Goal: Check status: Check status

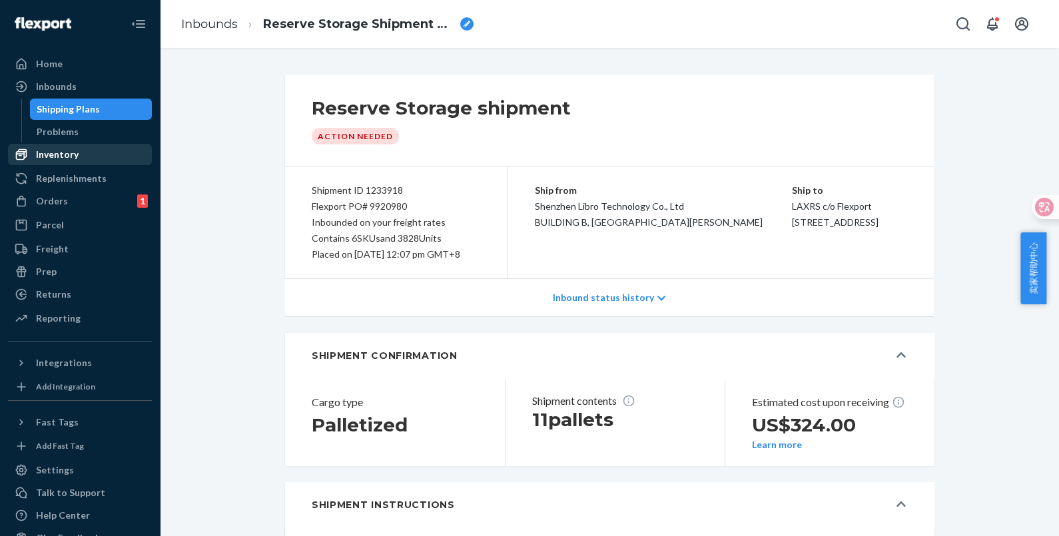
click at [77, 153] on div "Inventory" at bounding box center [79, 154] width 141 height 19
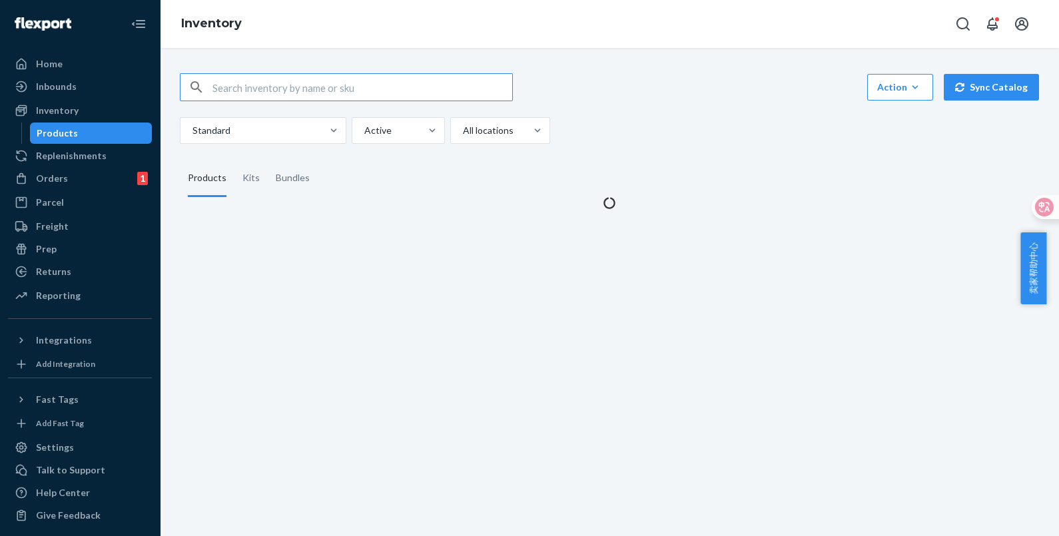
click at [242, 89] on input "text" at bounding box center [362, 87] width 300 height 27
type input "DKT4A8BSK4U"
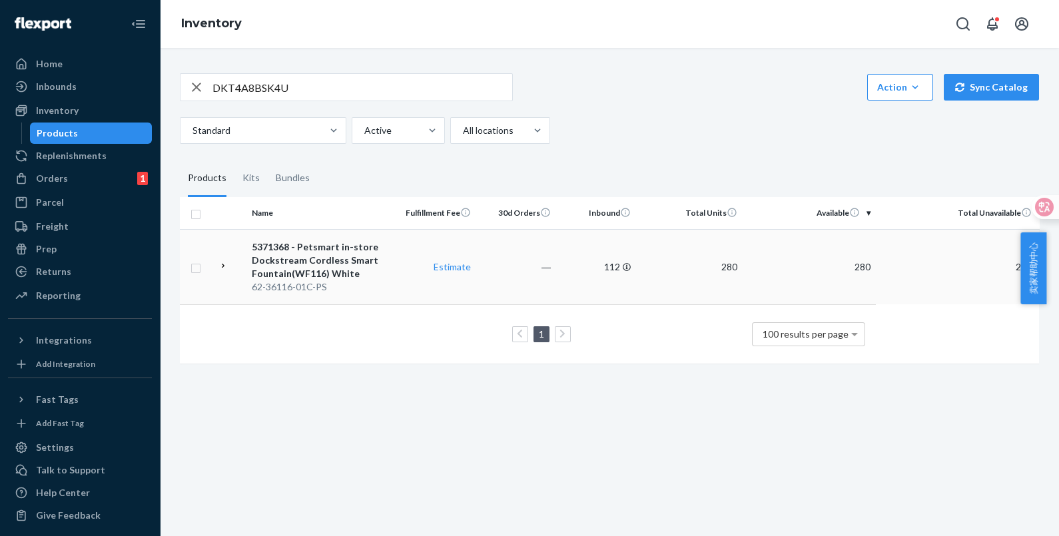
click at [406, 282] on td "Estimate" at bounding box center [436, 266] width 80 height 75
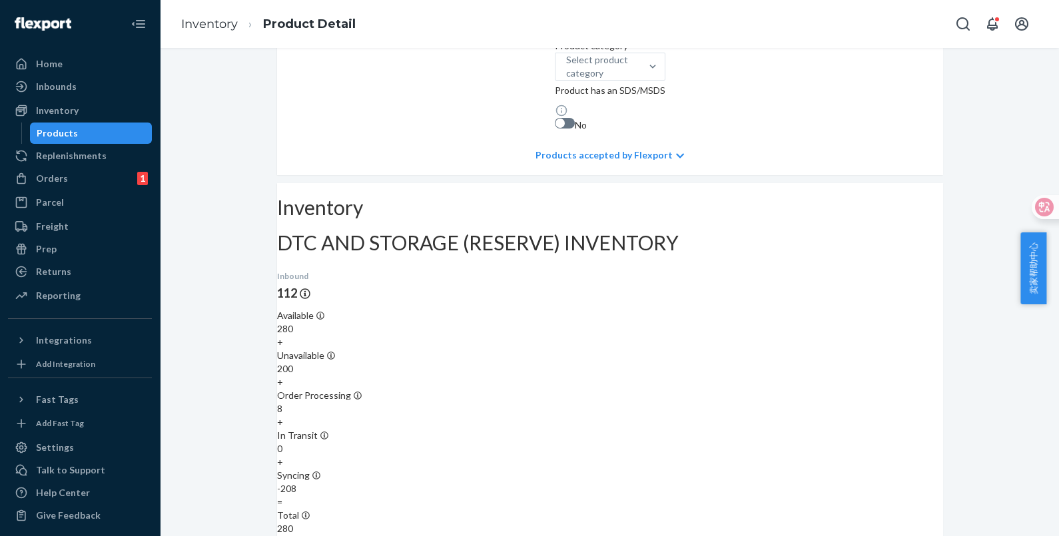
scroll to position [665, 0]
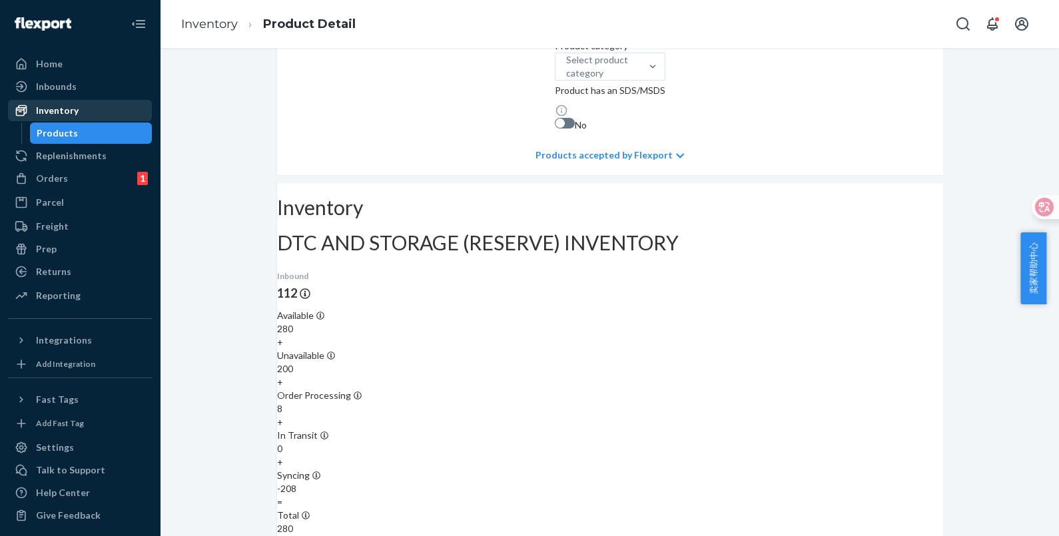
click at [73, 106] on div "Inventory" at bounding box center [57, 110] width 43 height 13
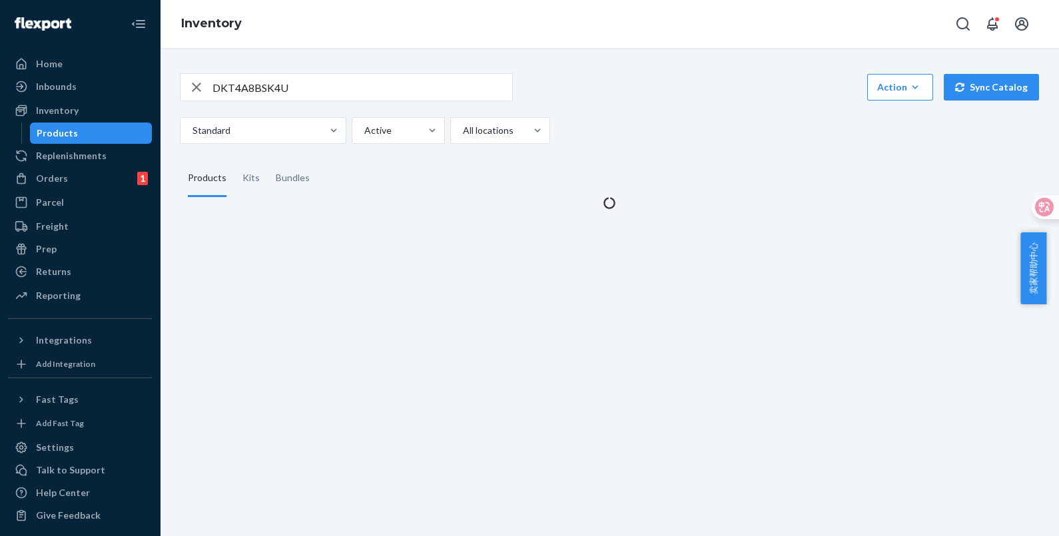
click at [73, 133] on div "Products" at bounding box center [57, 133] width 41 height 13
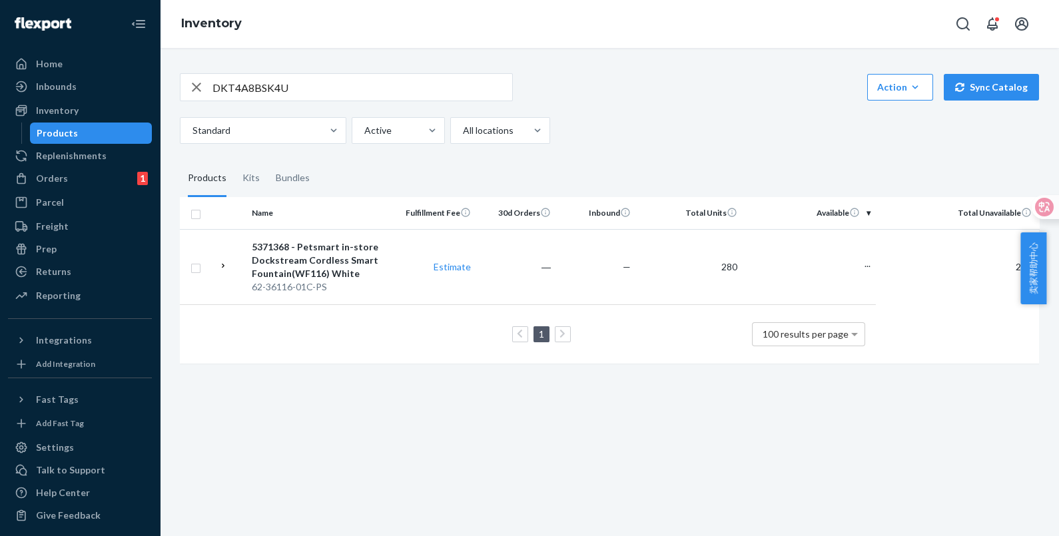
click at [196, 91] on icon "button" at bounding box center [196, 87] width 16 height 27
click at [85, 109] on div "Inventory" at bounding box center [79, 110] width 141 height 19
click at [85, 130] on div "Products" at bounding box center [91, 133] width 120 height 19
click at [79, 117] on div "Inventory" at bounding box center [79, 110] width 141 height 19
click at [78, 137] on div "Products" at bounding box center [91, 133] width 120 height 19
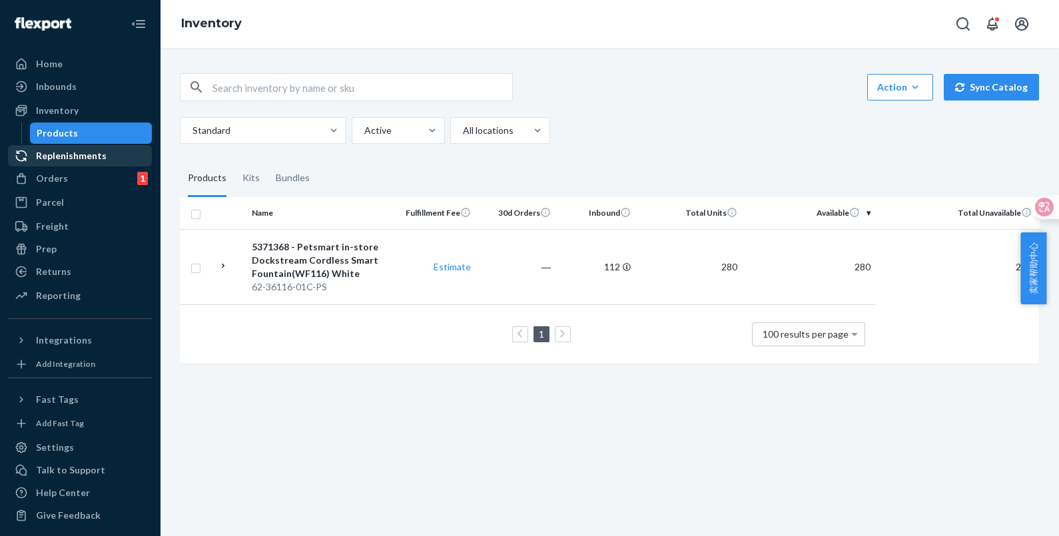
click at [83, 153] on div "Replenishments" at bounding box center [71, 155] width 71 height 13
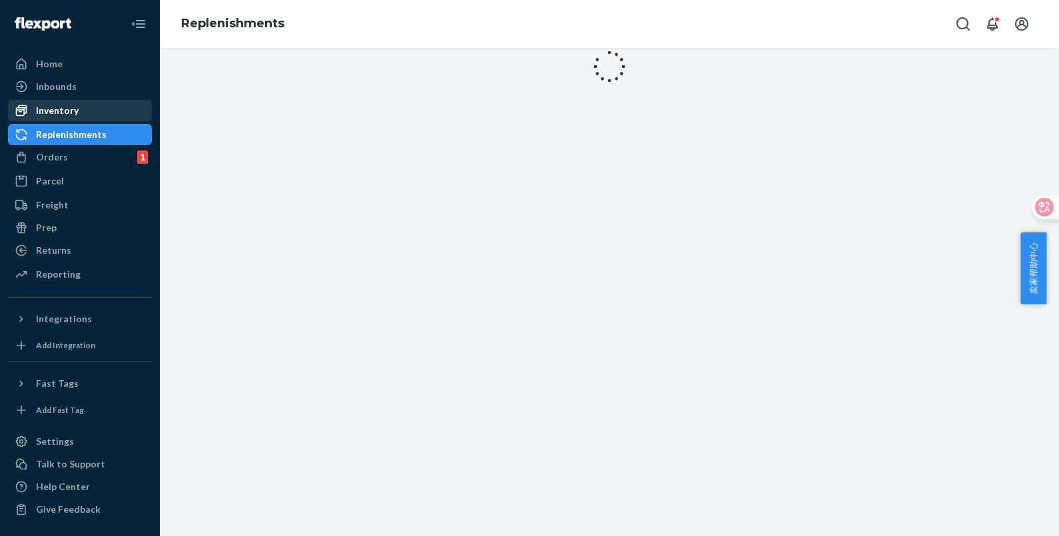
click at [71, 108] on div "Inventory" at bounding box center [57, 110] width 43 height 13
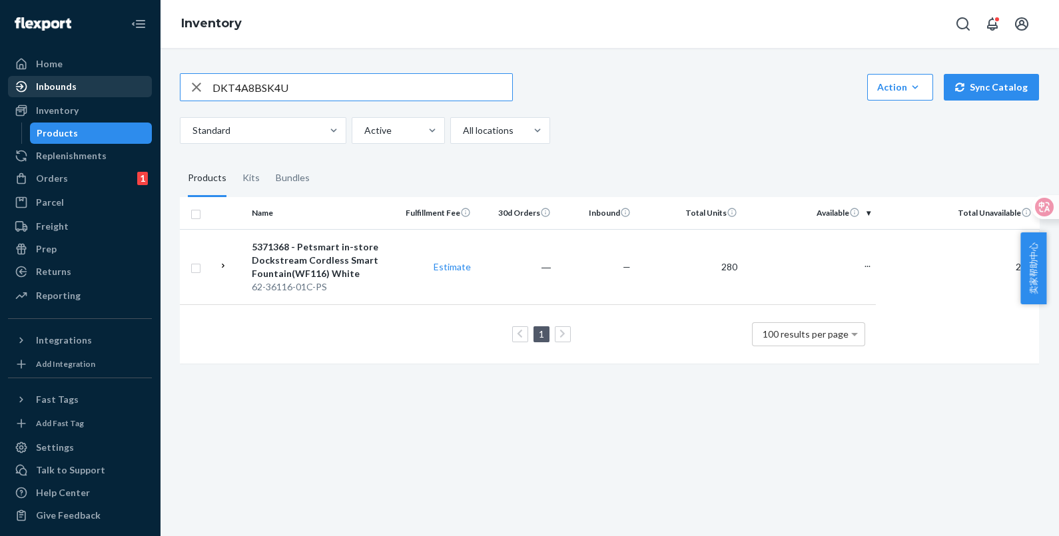
click at [82, 80] on div "Inbounds" at bounding box center [79, 86] width 141 height 19
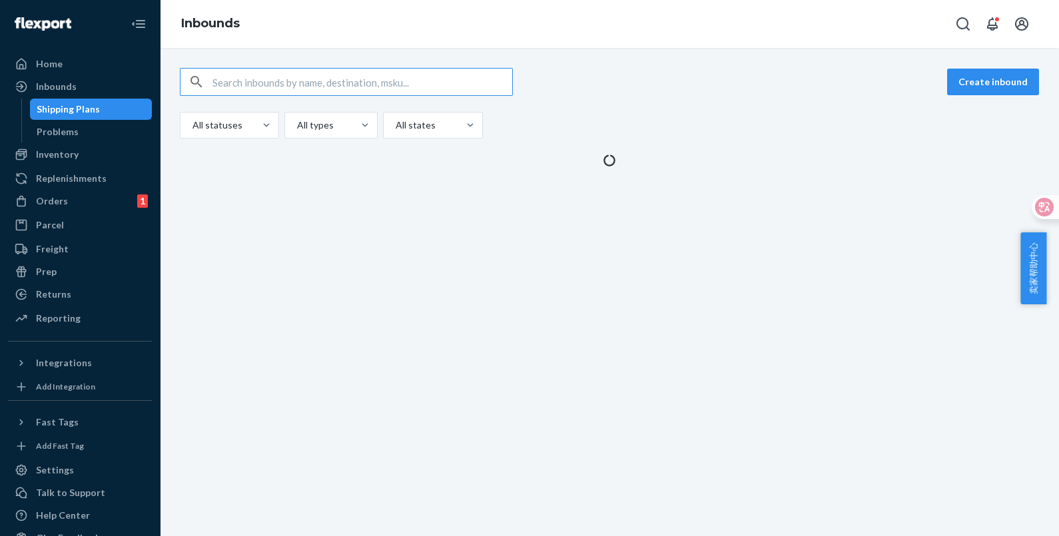
click at [263, 78] on input "text" at bounding box center [362, 82] width 300 height 27
type input "9893829"
click at [328, 81] on input "text" at bounding box center [362, 82] width 300 height 27
type input "9893829"
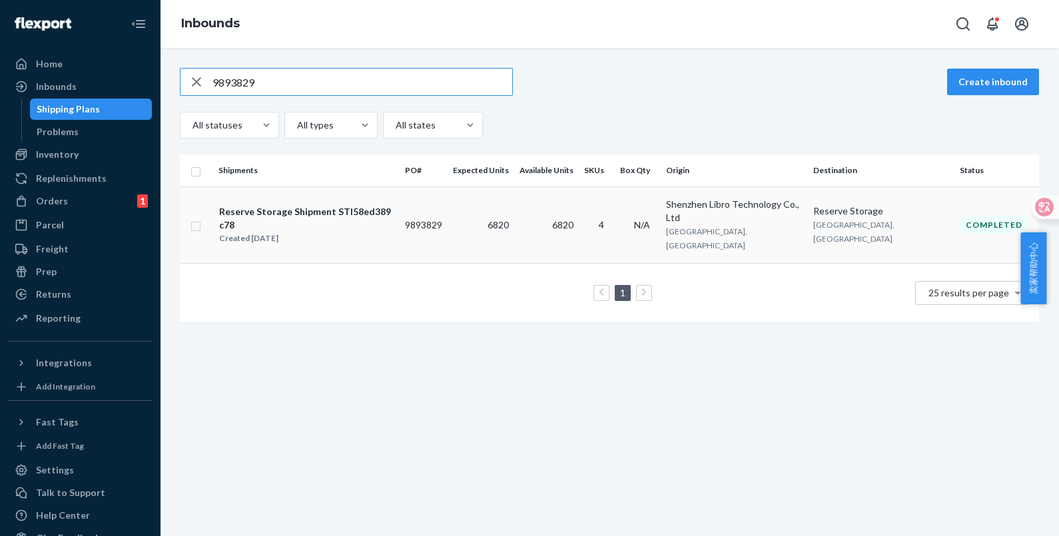
click at [448, 200] on td "9893829" at bounding box center [424, 224] width 48 height 77
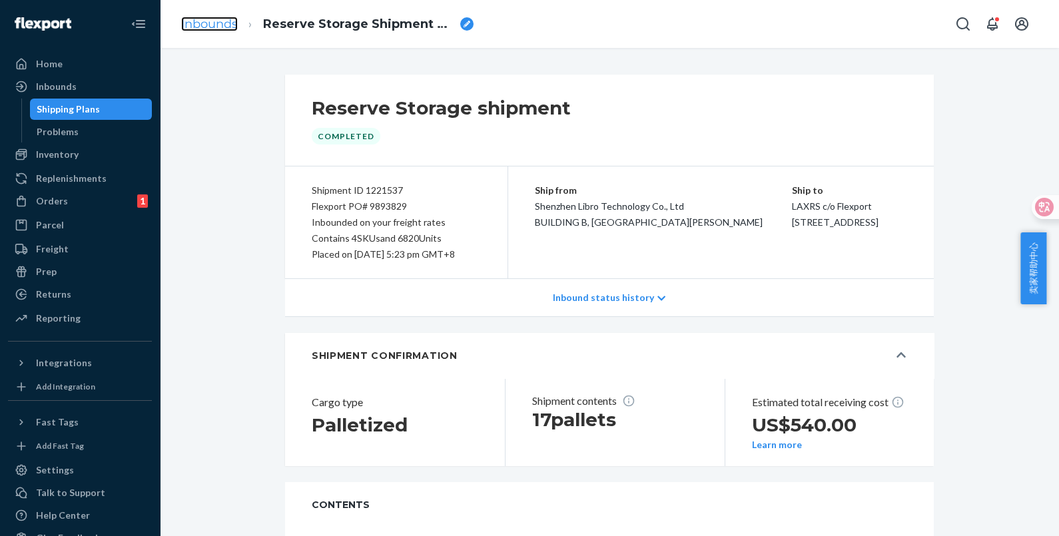
click at [219, 23] on link "Inbounds" at bounding box center [209, 24] width 57 height 15
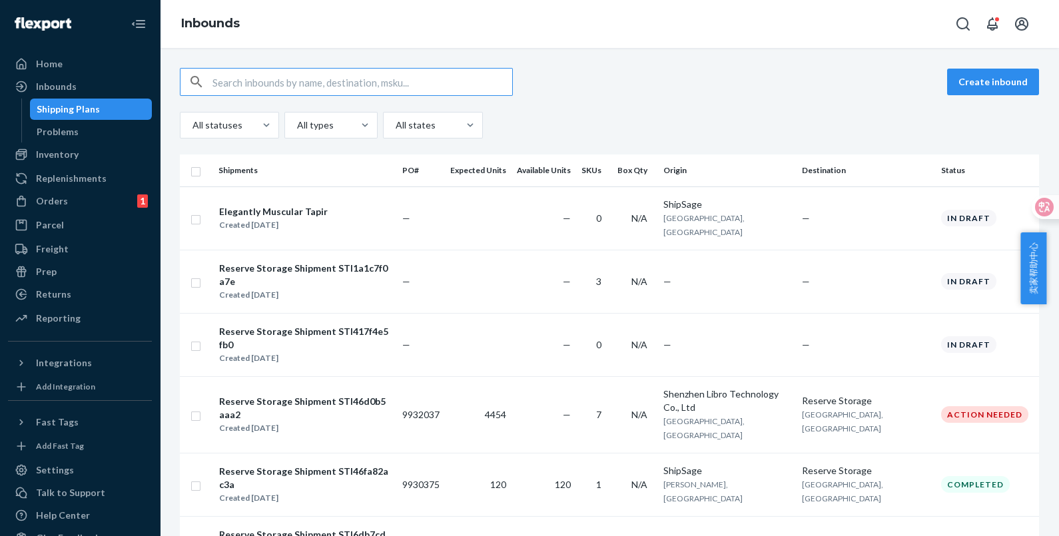
click at [285, 80] on input "text" at bounding box center [362, 82] width 300 height 27
paste input "9920980"
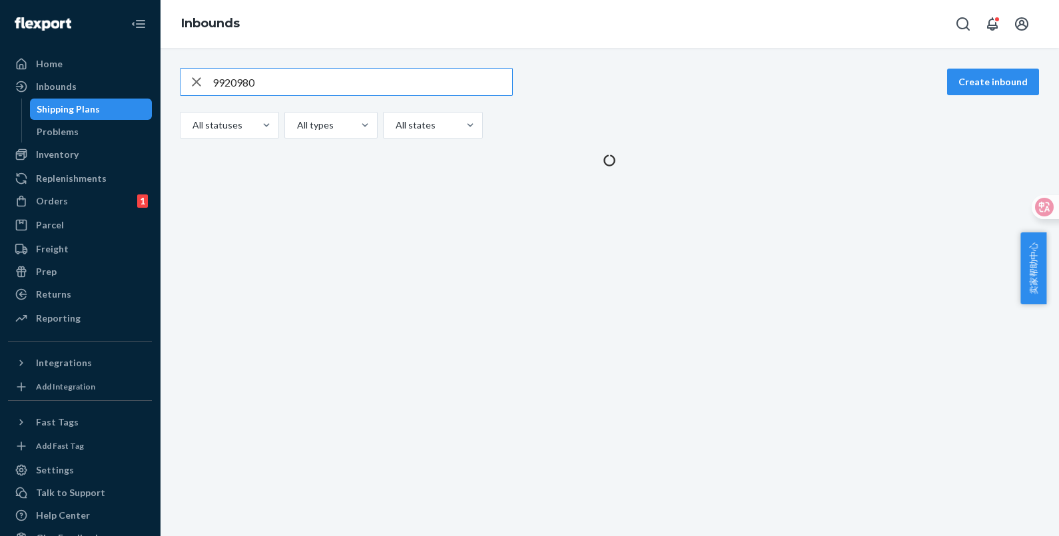
type input "9920980"
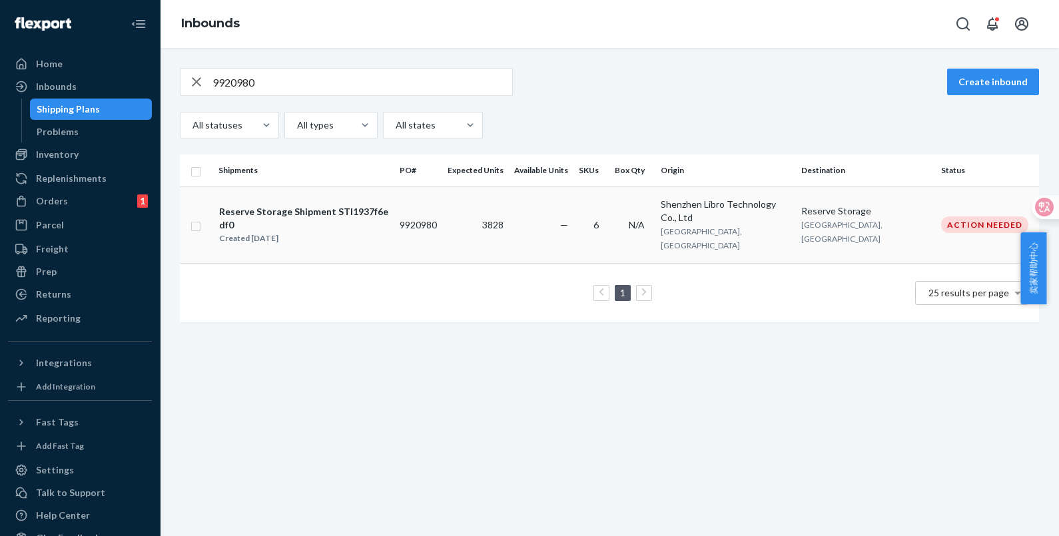
click at [442, 209] on td "9920980" at bounding box center [418, 224] width 48 height 77
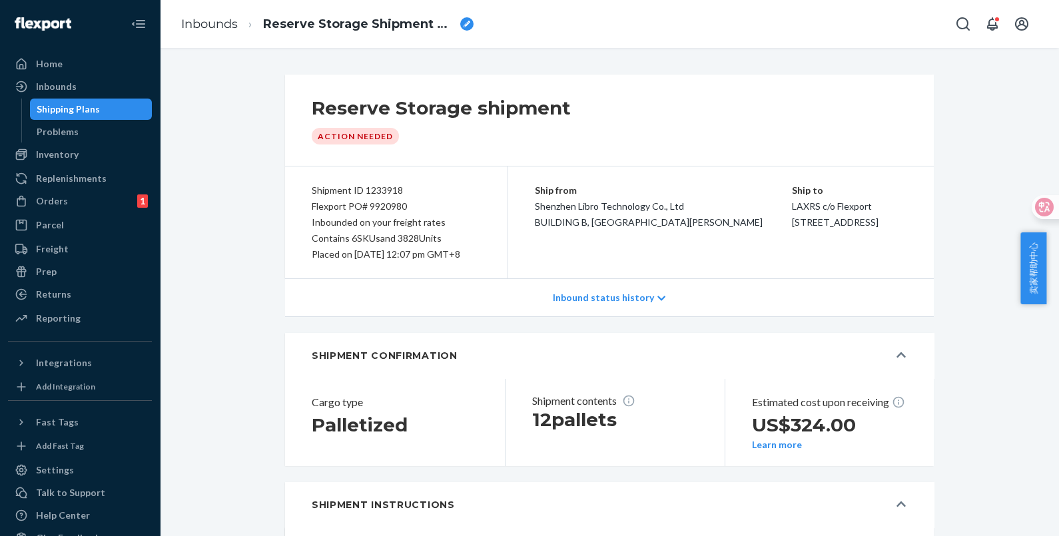
scroll to position [83, 0]
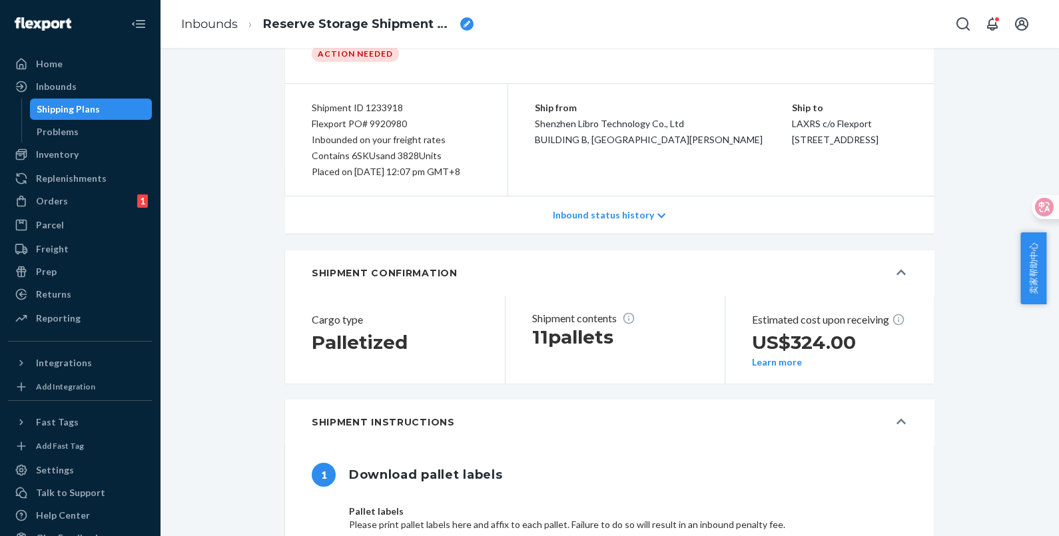
click at [588, 222] on p "Inbound status history" at bounding box center [603, 214] width 101 height 13
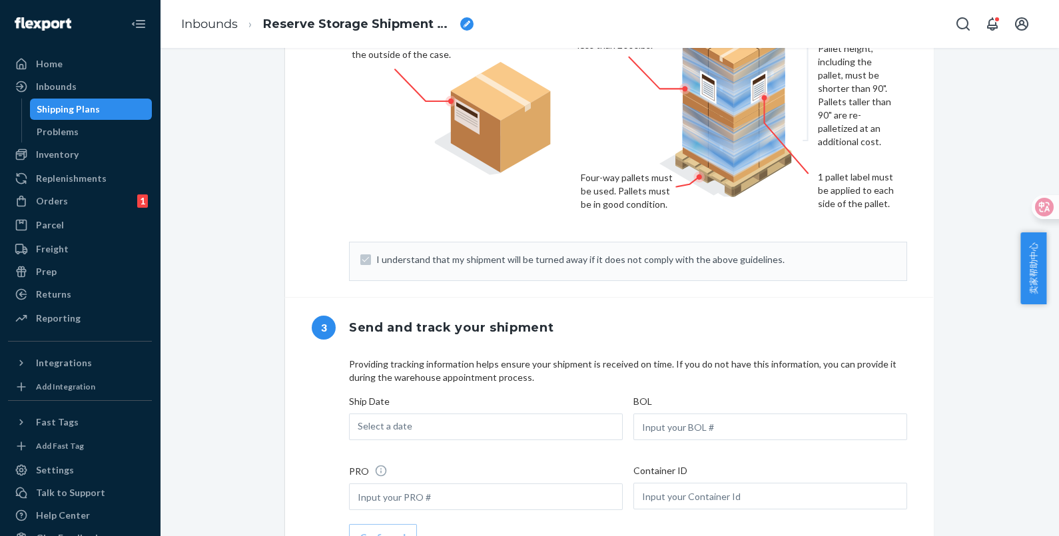
scroll to position [913, 0]
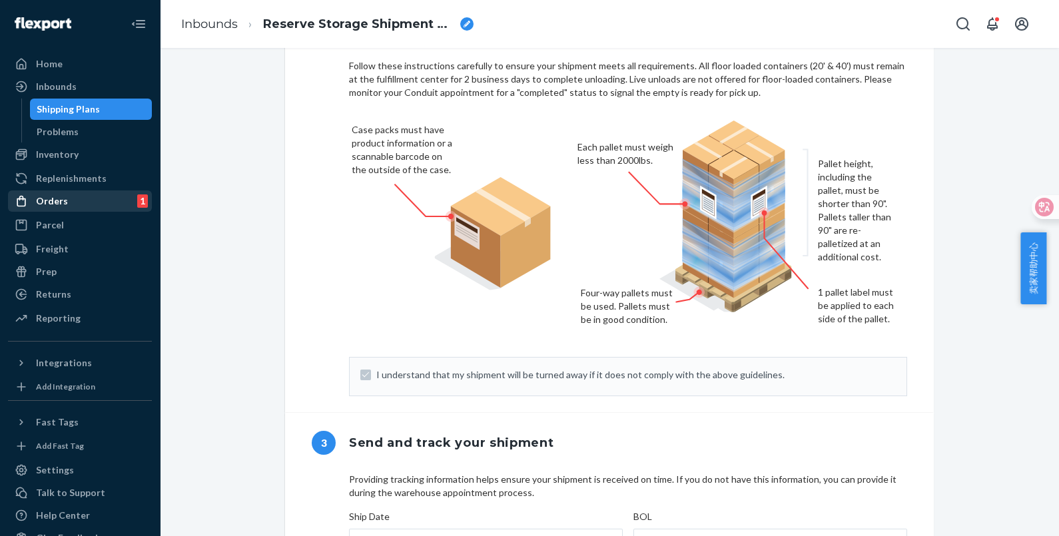
drag, startPoint x: 67, startPoint y: 150, endPoint x: 67, endPoint y: 197, distance: 46.6
click at [67, 150] on div "Inventory" at bounding box center [57, 154] width 43 height 13
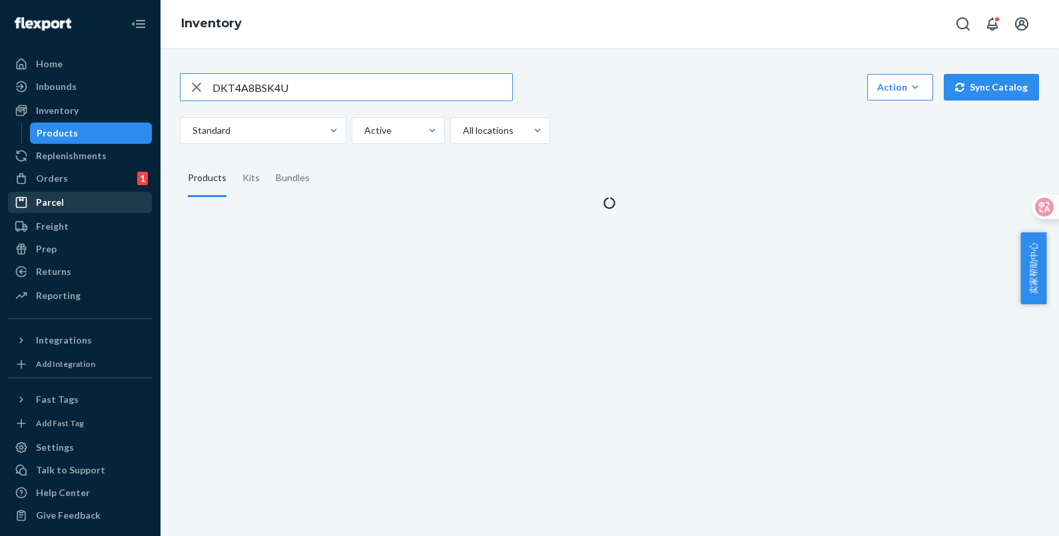
click at [69, 196] on div "Parcel" at bounding box center [79, 202] width 141 height 19
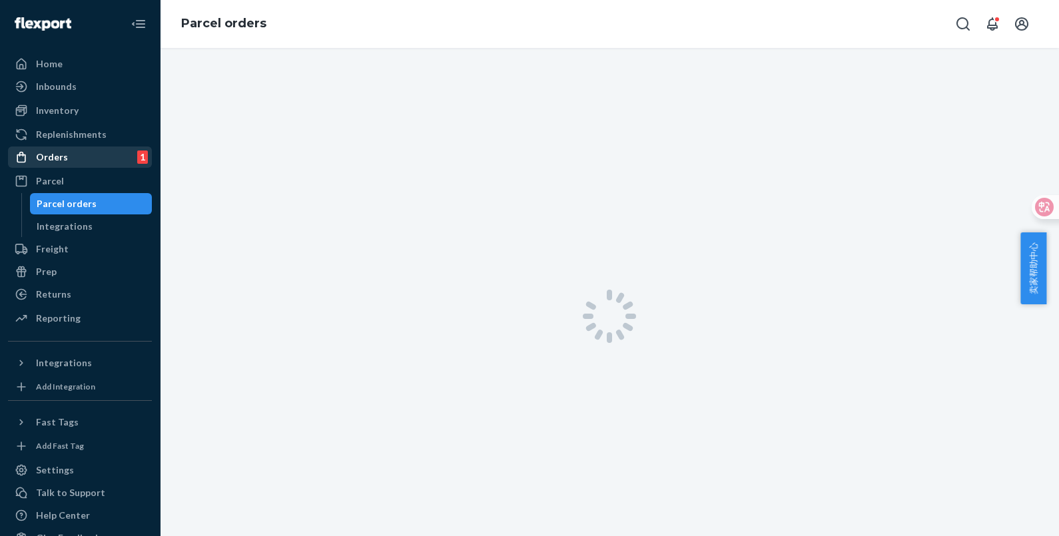
click at [77, 162] on div "Orders 1" at bounding box center [79, 157] width 141 height 19
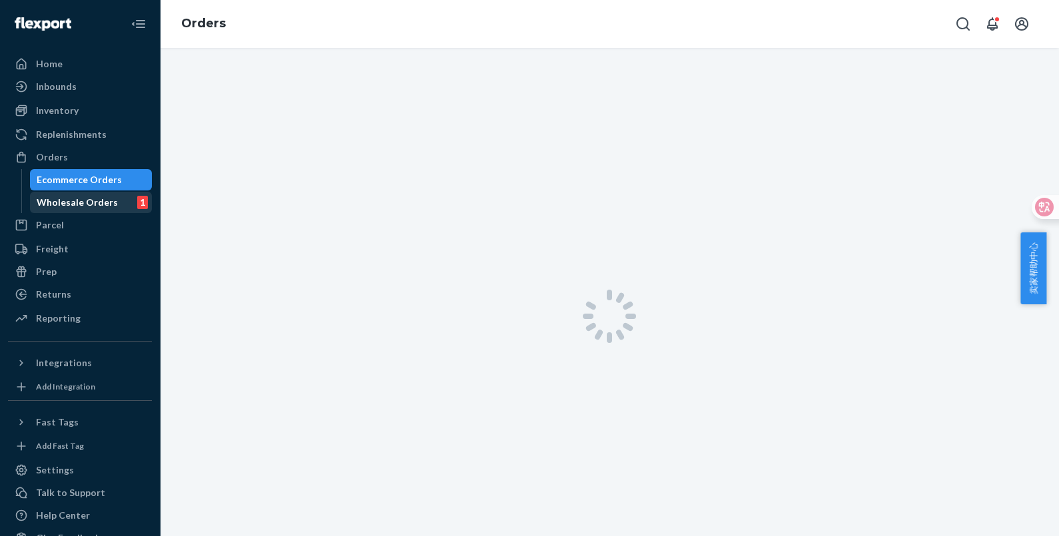
click at [97, 198] on div "Wholesale Orders" at bounding box center [77, 202] width 81 height 13
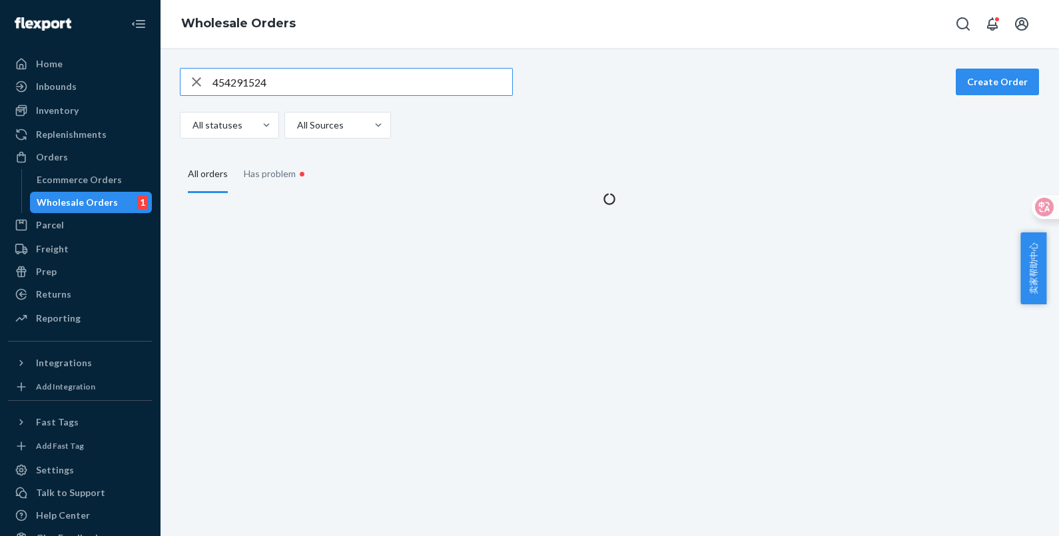
click at [193, 80] on icon "button" at bounding box center [196, 82] width 16 height 27
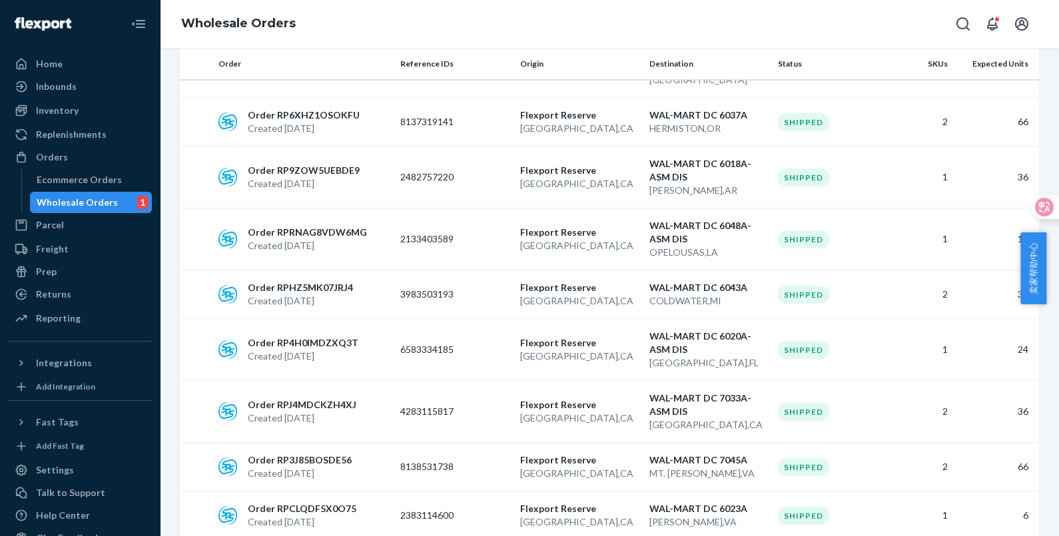
scroll to position [5100, 0]
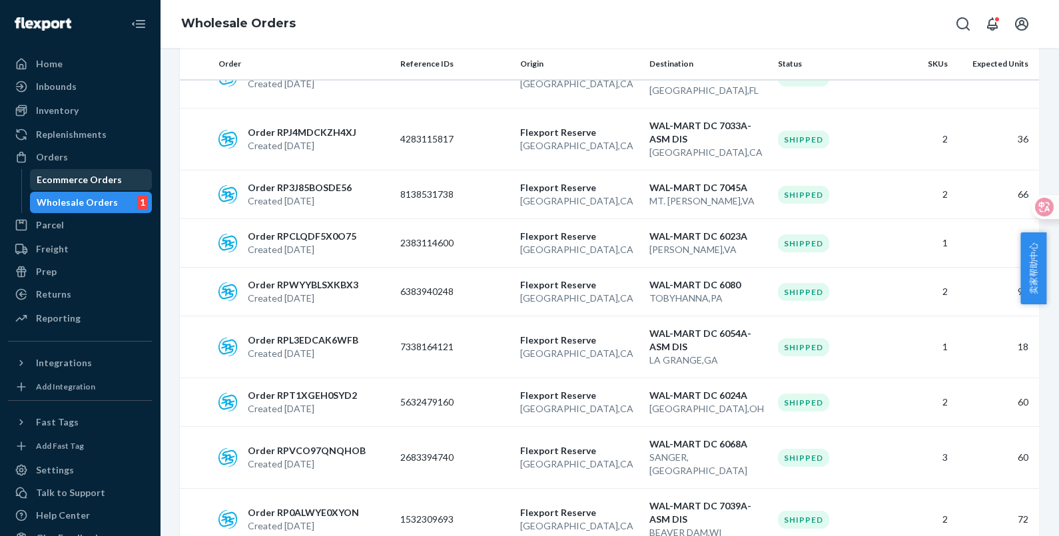
click at [54, 173] on div "Ecommerce Orders" at bounding box center [79, 179] width 85 height 13
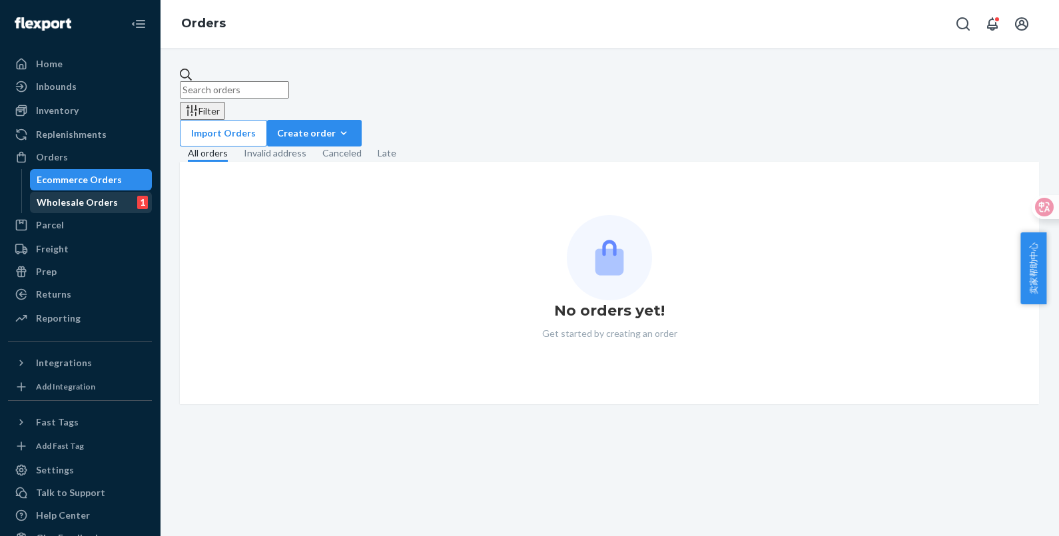
click at [72, 197] on div "Wholesale Orders" at bounding box center [77, 202] width 81 height 13
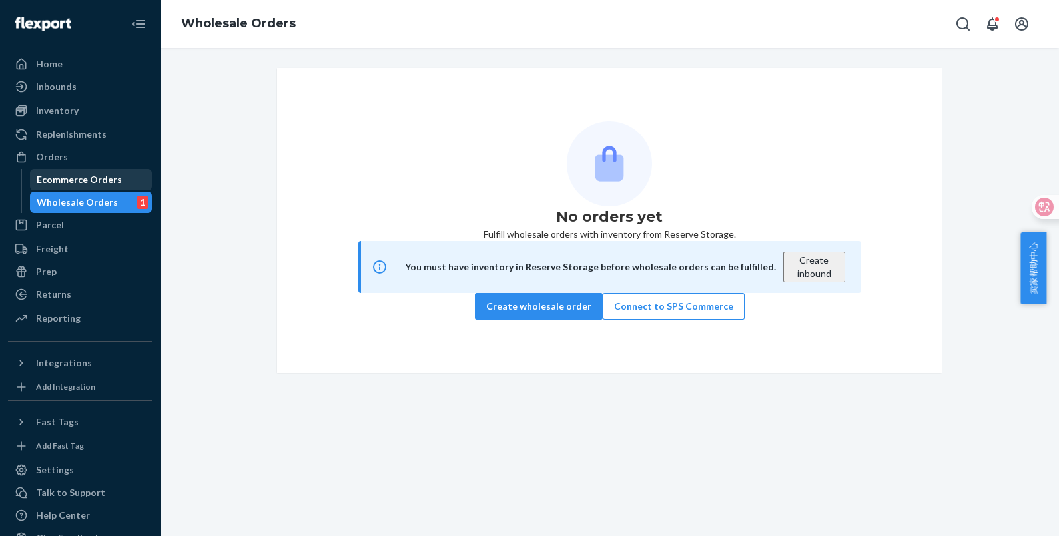
drag, startPoint x: 79, startPoint y: 176, endPoint x: 75, endPoint y: 186, distance: 9.9
click at [79, 176] on div "Ecommerce Orders" at bounding box center [79, 179] width 85 height 13
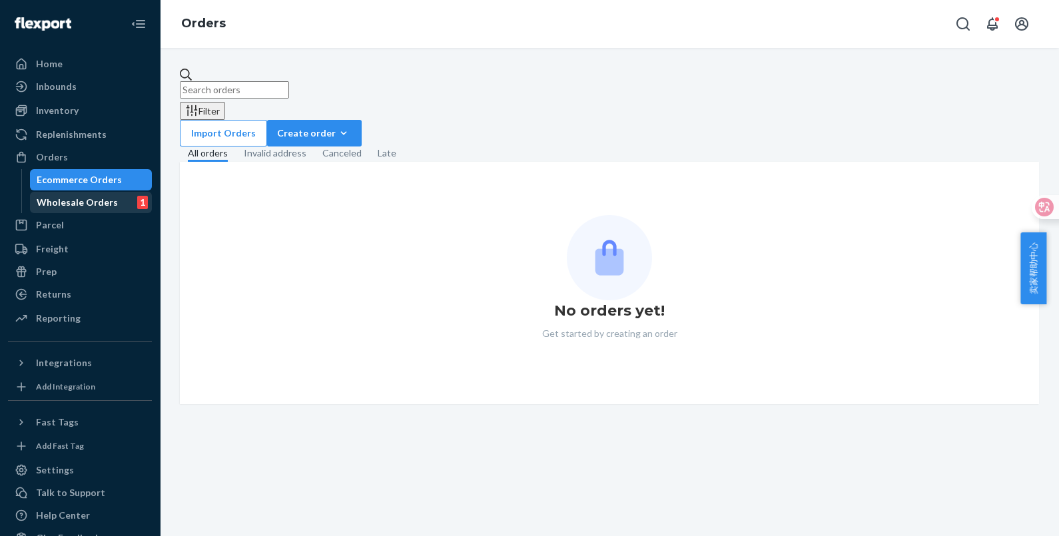
click at [75, 204] on div "Wholesale Orders" at bounding box center [77, 202] width 81 height 13
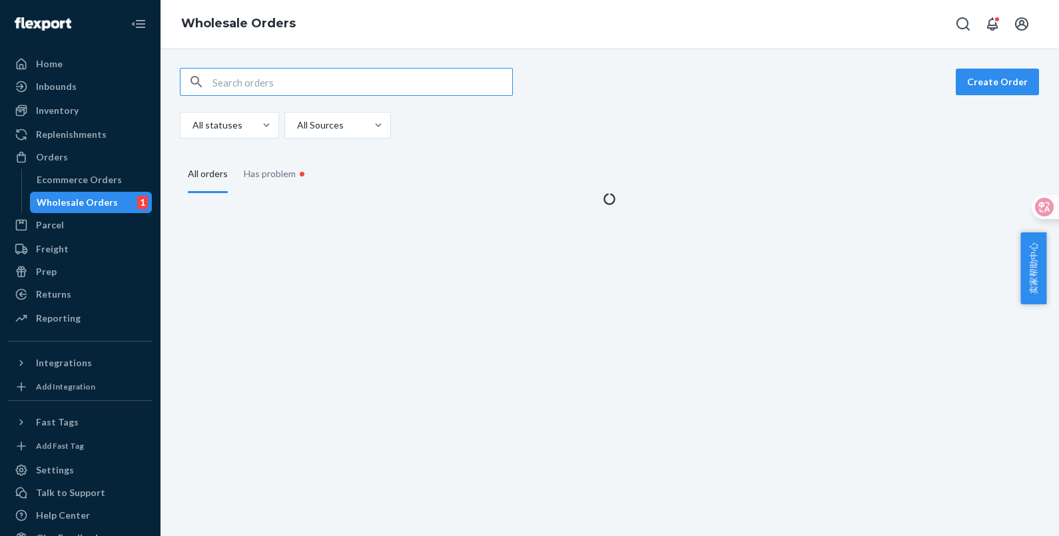
click at [287, 77] on input "text" at bounding box center [362, 82] width 300 height 27
type input "454282310"
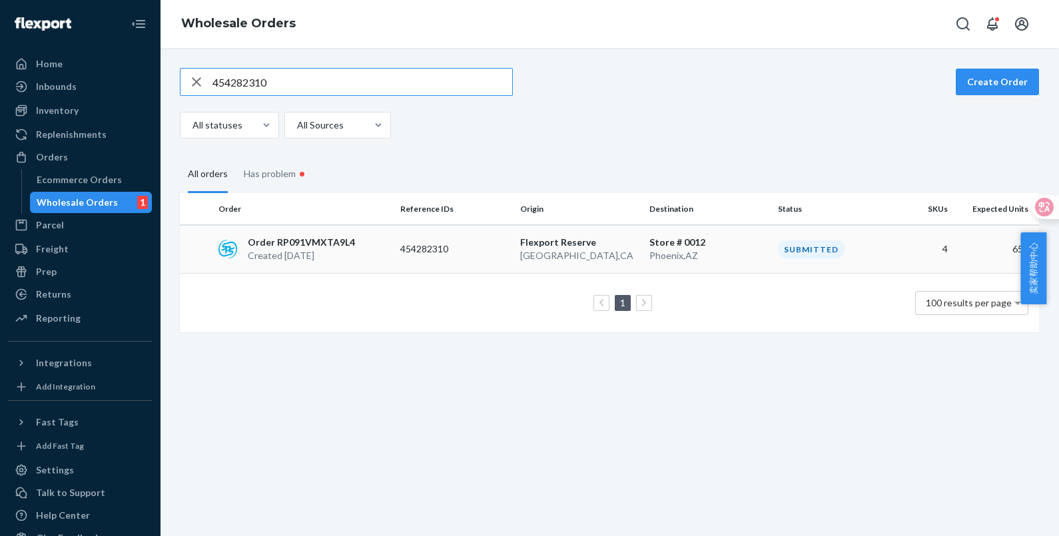
click at [561, 262] on td "[GEOGRAPHIC_DATA] [GEOGRAPHIC_DATA] , [GEOGRAPHIC_DATA]" at bounding box center [579, 249] width 129 height 49
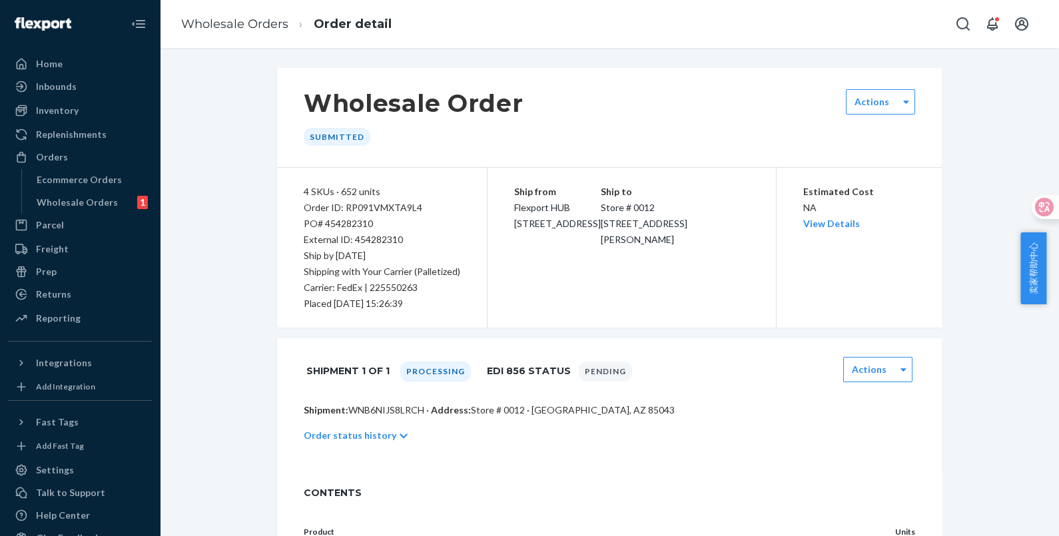
click at [250, 13] on ol "Wholesale Orders Order detail" at bounding box center [286, 24] width 232 height 39
click at [253, 23] on link "Wholesale Orders" at bounding box center [234, 24] width 107 height 15
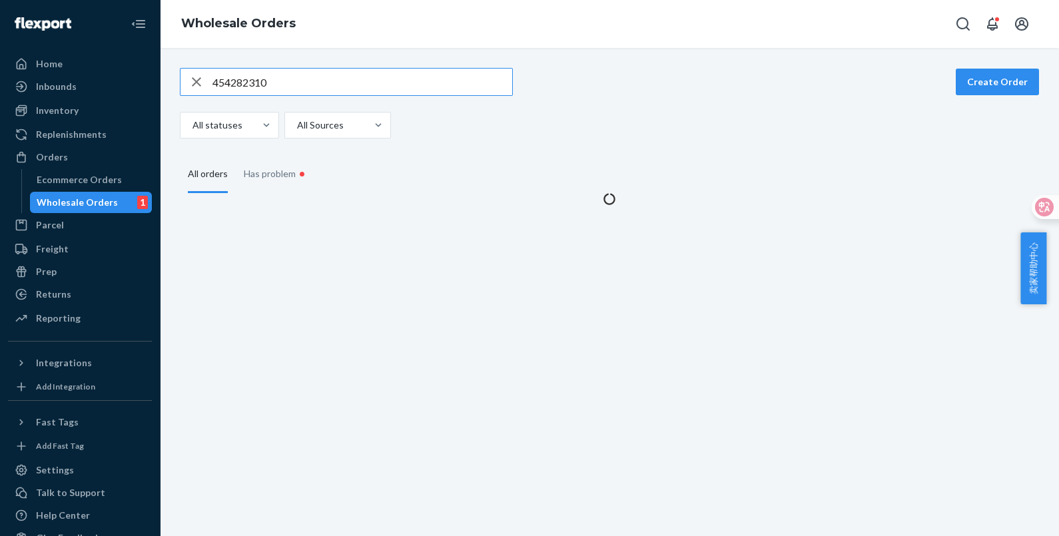
click at [337, 81] on input "454282310" at bounding box center [362, 82] width 300 height 27
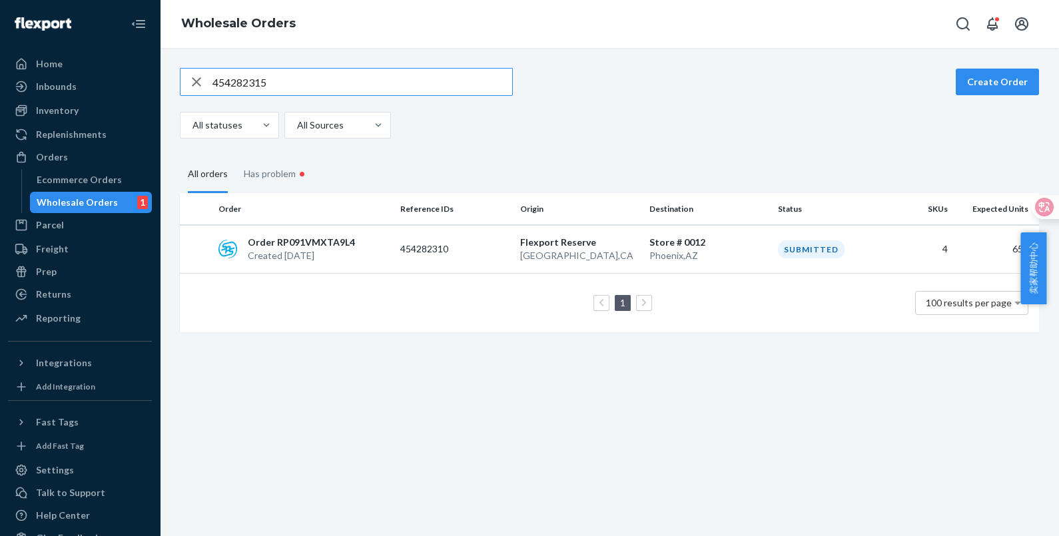
type input "454282315"
click at [424, 246] on p "454282315" at bounding box center [453, 248] width 107 height 13
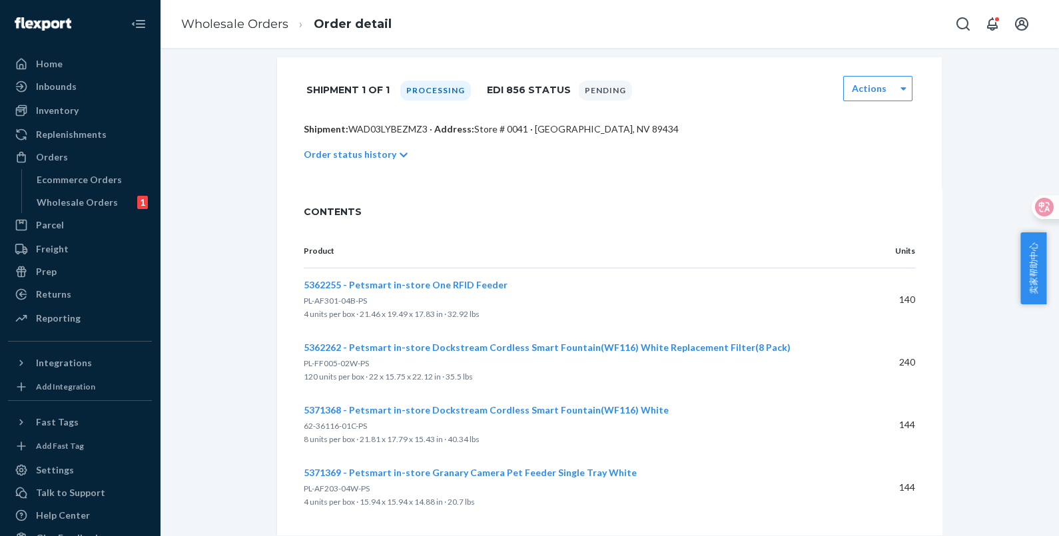
scroll to position [310, 0]
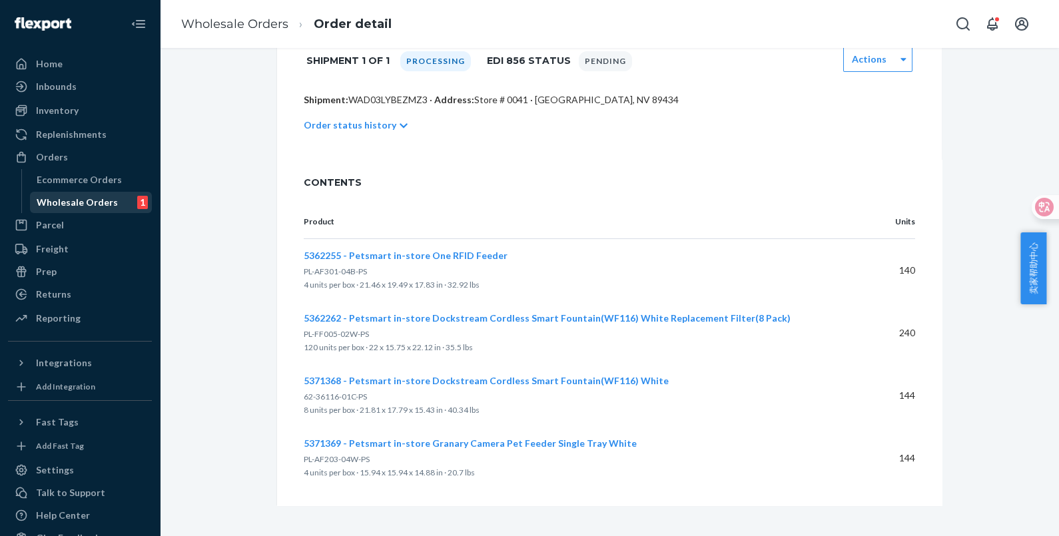
click at [81, 204] on div "Wholesale Orders" at bounding box center [77, 202] width 81 height 13
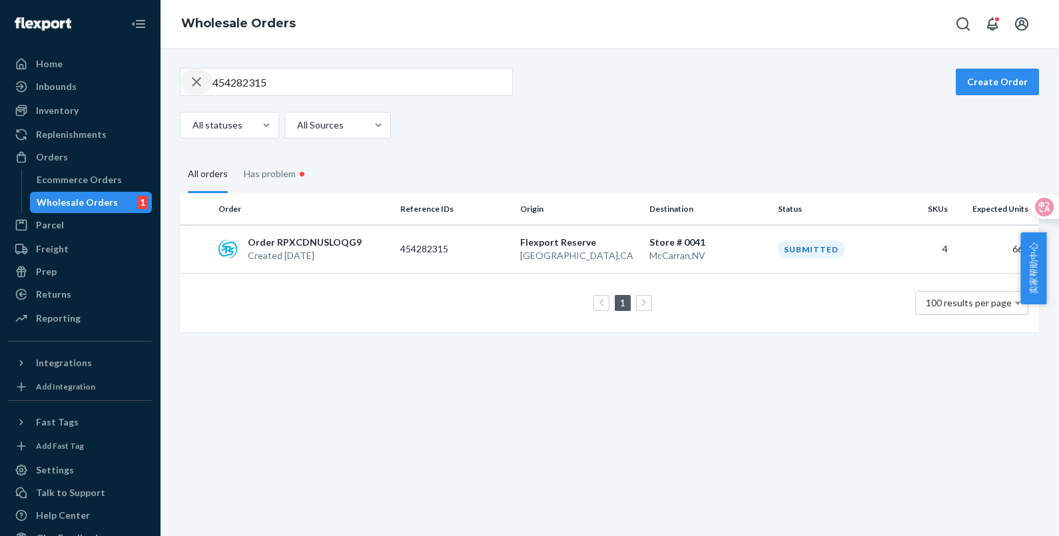
click at [194, 80] on icon "button" at bounding box center [196, 81] width 9 height 9
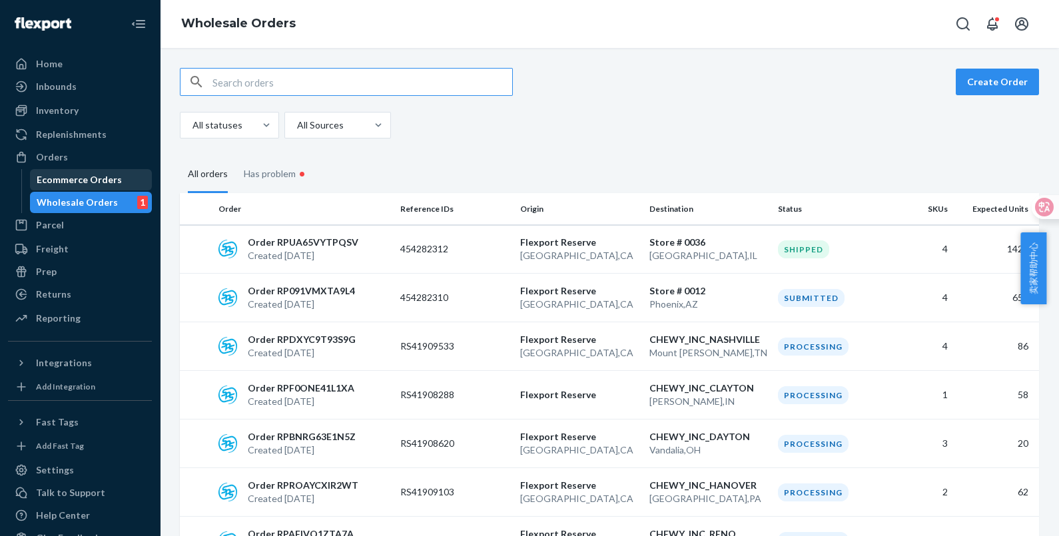
click at [76, 180] on div "Ecommerce Orders" at bounding box center [79, 179] width 85 height 13
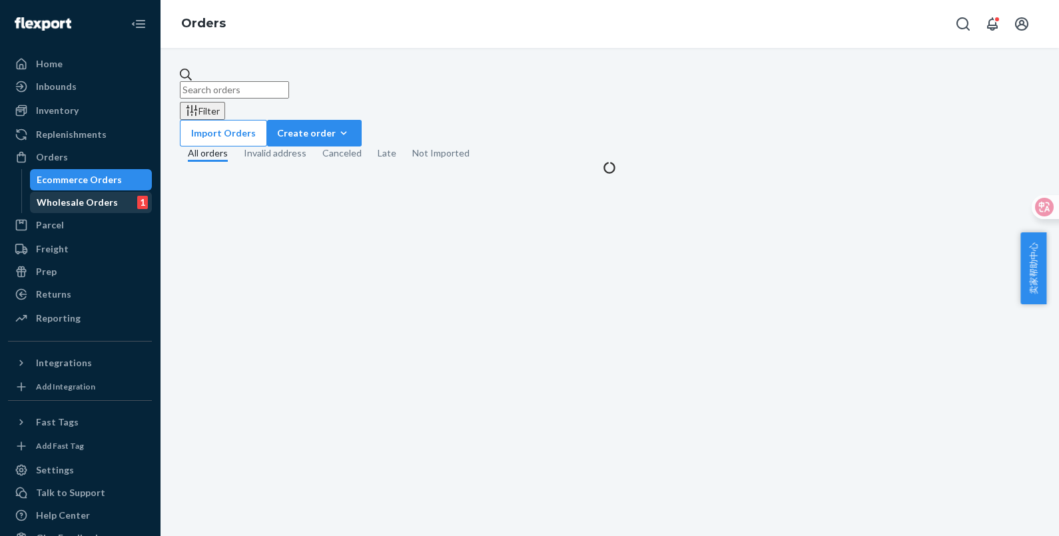
click at [83, 203] on div "Wholesale Orders" at bounding box center [77, 202] width 81 height 13
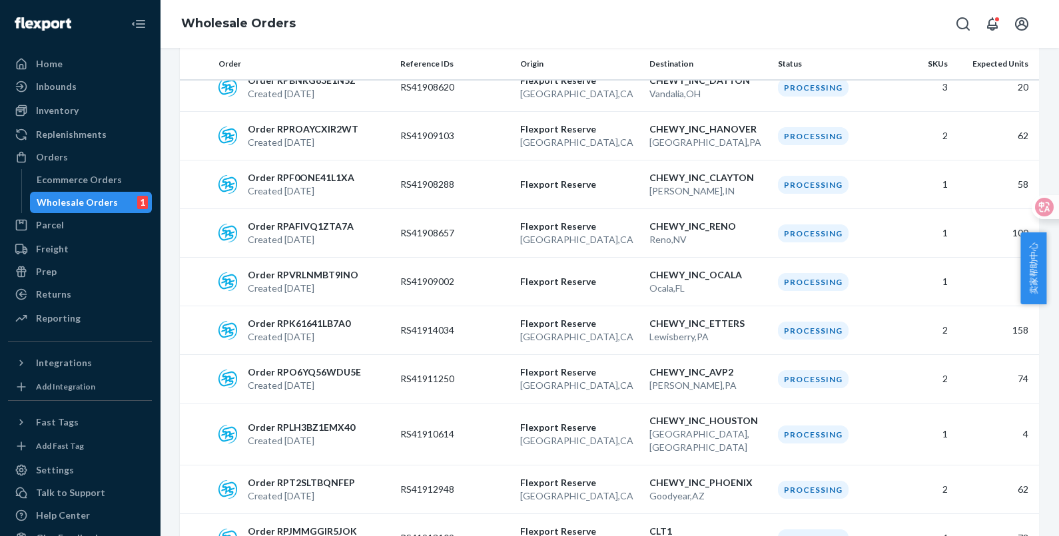
scroll to position [250, 0]
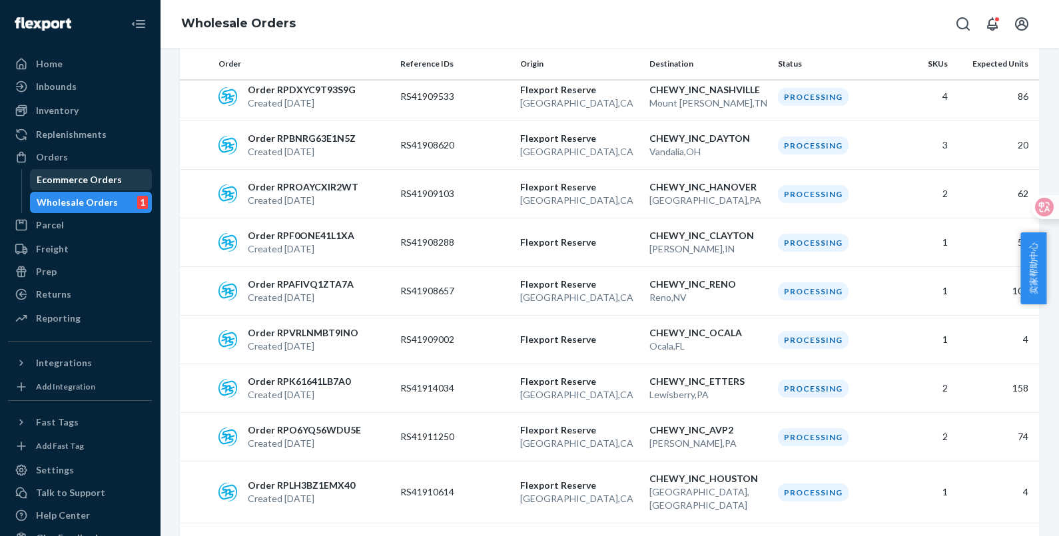
click at [86, 180] on div "Ecommerce Orders" at bounding box center [79, 179] width 85 height 13
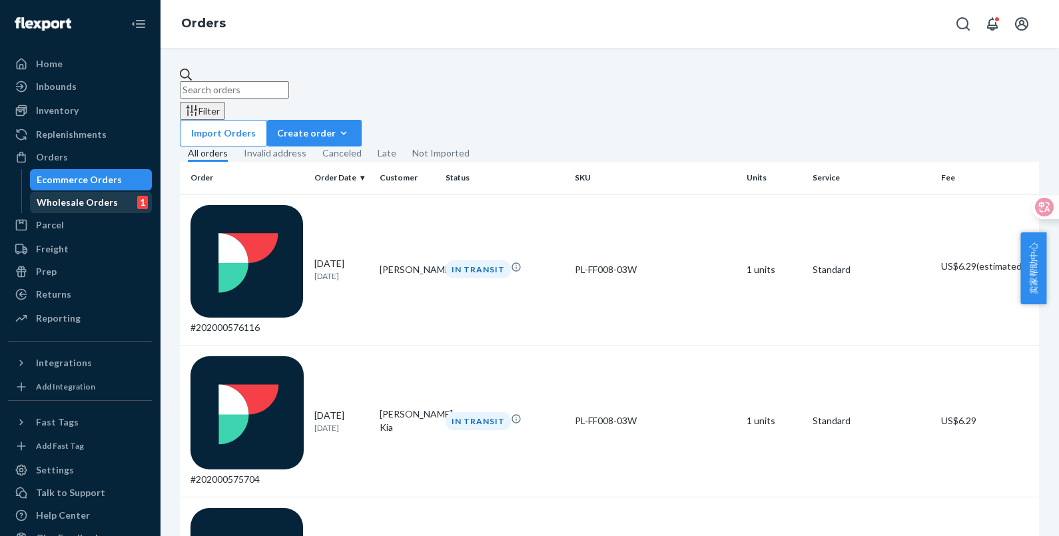
click at [83, 201] on div "Wholesale Orders" at bounding box center [77, 202] width 81 height 13
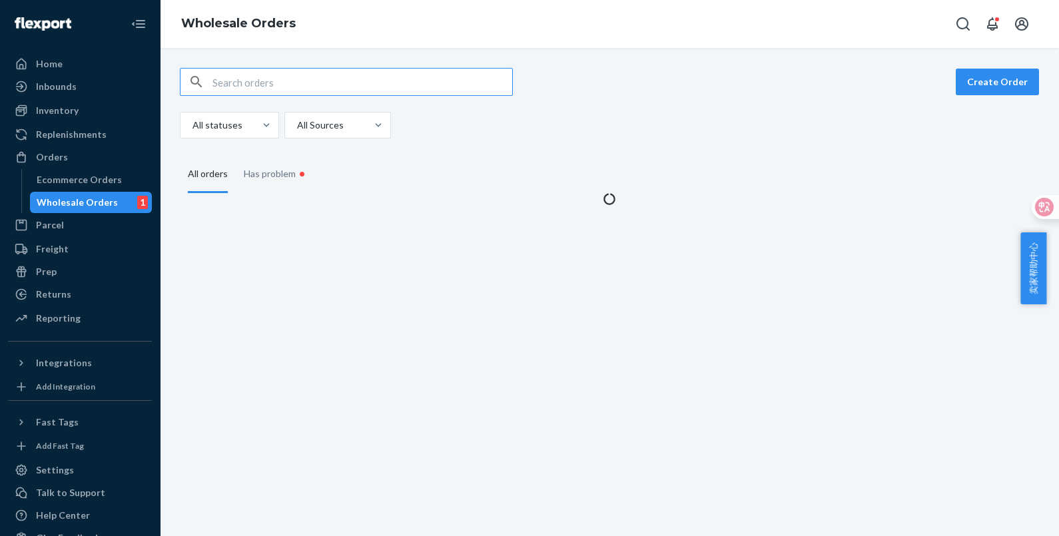
click at [240, 81] on input "text" at bounding box center [362, 82] width 300 height 27
type input "454282310"
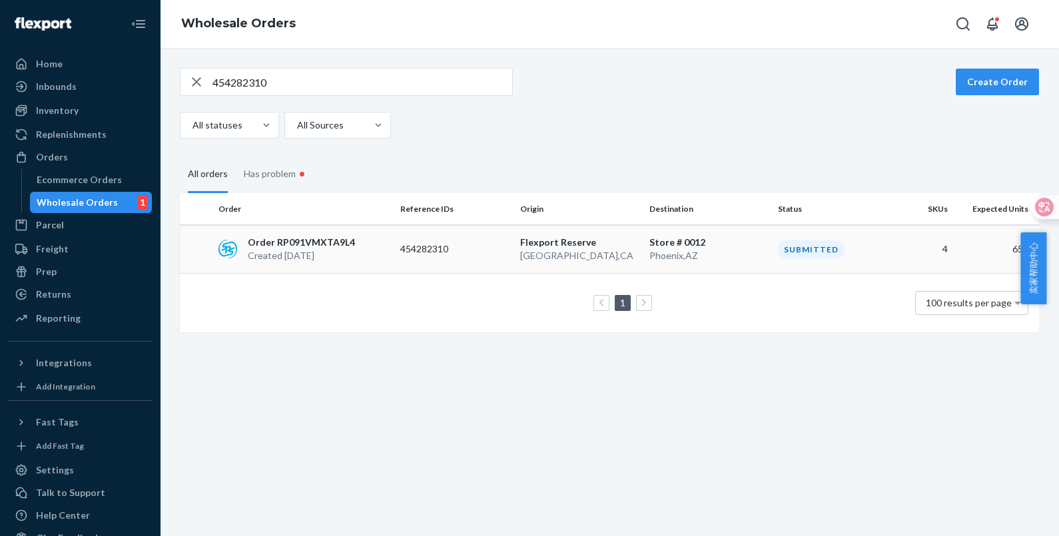
click at [541, 251] on p "[GEOGRAPHIC_DATA] , [GEOGRAPHIC_DATA]" at bounding box center [579, 255] width 119 height 13
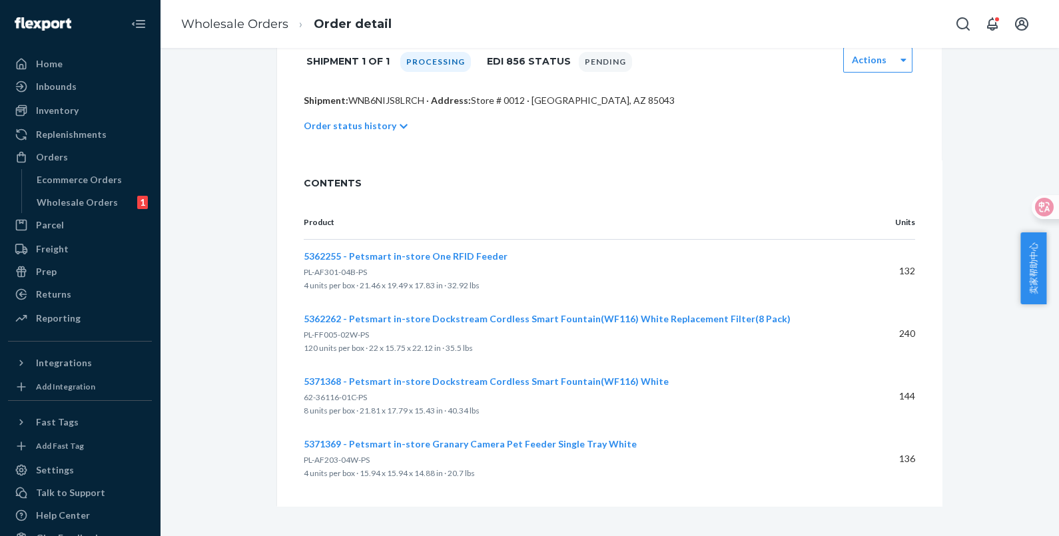
scroll to position [310, 0]
click at [71, 198] on div "Wholesale Orders" at bounding box center [77, 202] width 81 height 13
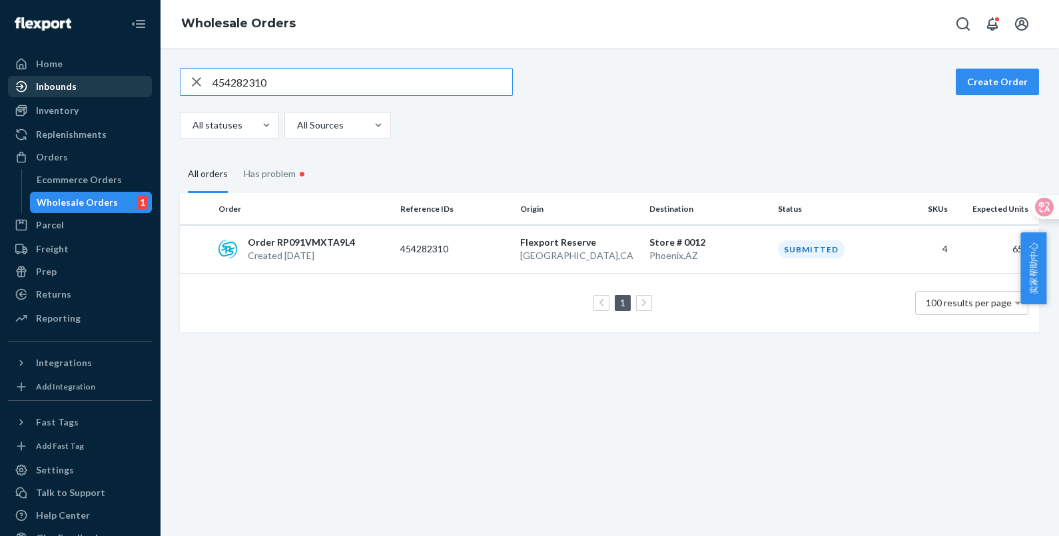
drag, startPoint x: 298, startPoint y: 80, endPoint x: 125, endPoint y: 76, distance: 173.9
click at [125, 76] on div "Home Inbounds Shipping Plans Problems Inventory Products Replenishments Orders …" at bounding box center [529, 268] width 1059 height 536
drag, startPoint x: 63, startPoint y: 228, endPoint x: 63, endPoint y: 173, distance: 55.3
click at [63, 228] on div "Parcel" at bounding box center [79, 225] width 141 height 19
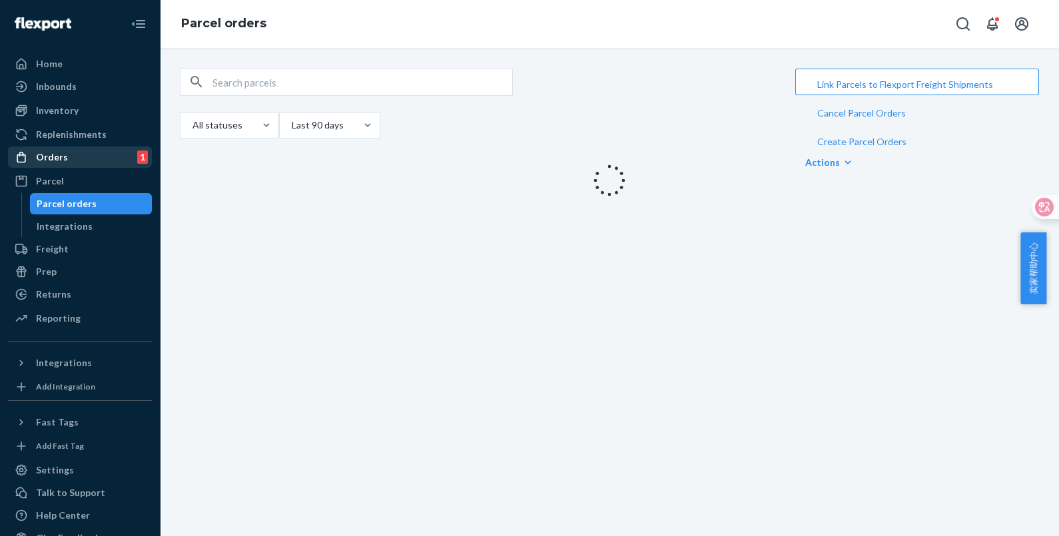
click at [63, 159] on div "Orders" at bounding box center [52, 156] width 32 height 13
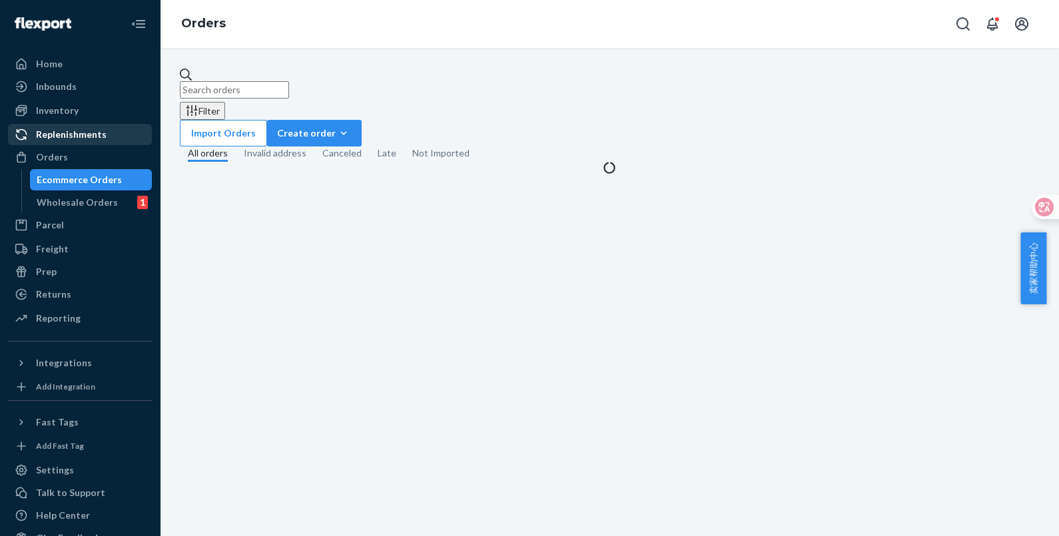
click at [77, 123] on ul "Home Inbounds Shipping Plans Problems Inventory Products Replenishments Orders …" at bounding box center [80, 191] width 144 height 277
click at [77, 105] on div "Inventory" at bounding box center [79, 110] width 141 height 19
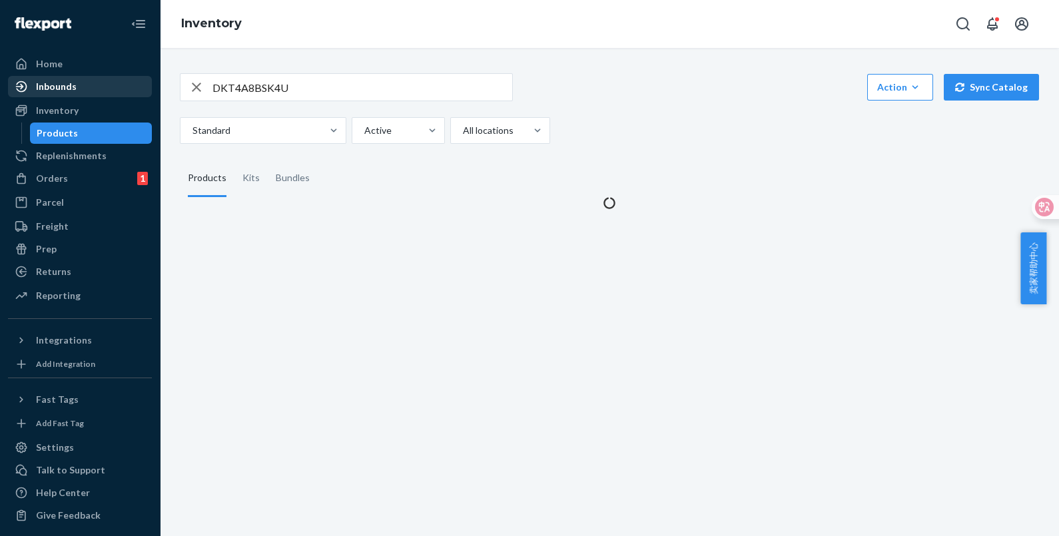
click at [70, 84] on div "Inbounds" at bounding box center [56, 86] width 41 height 13
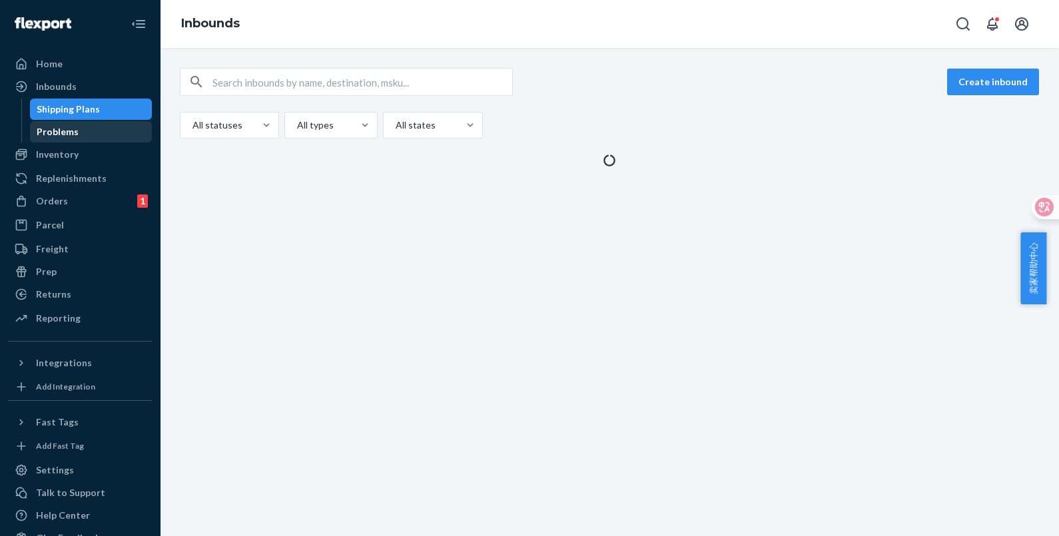
click at [75, 136] on div "Problems" at bounding box center [58, 131] width 42 height 13
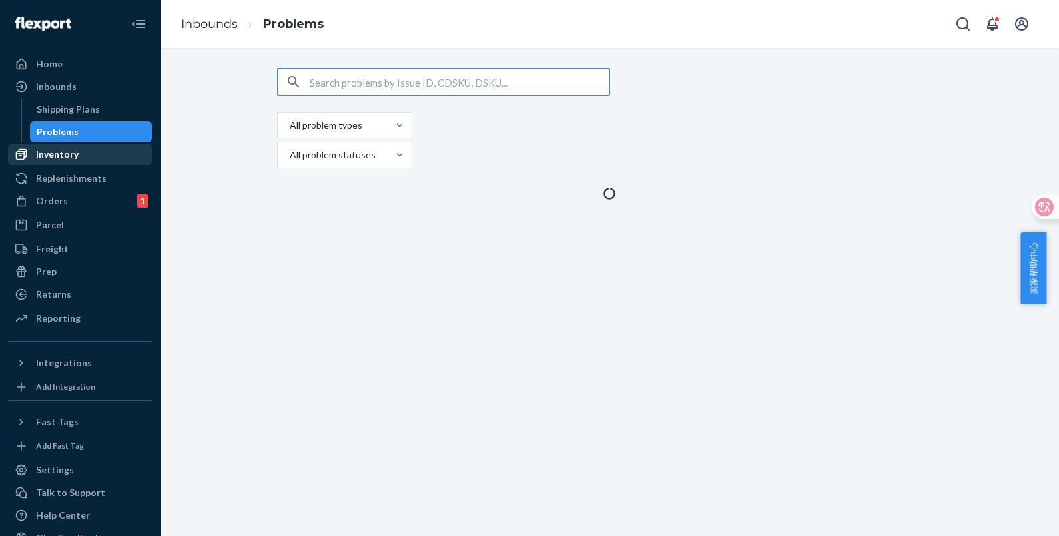
click at [79, 150] on div "Inventory" at bounding box center [79, 154] width 141 height 19
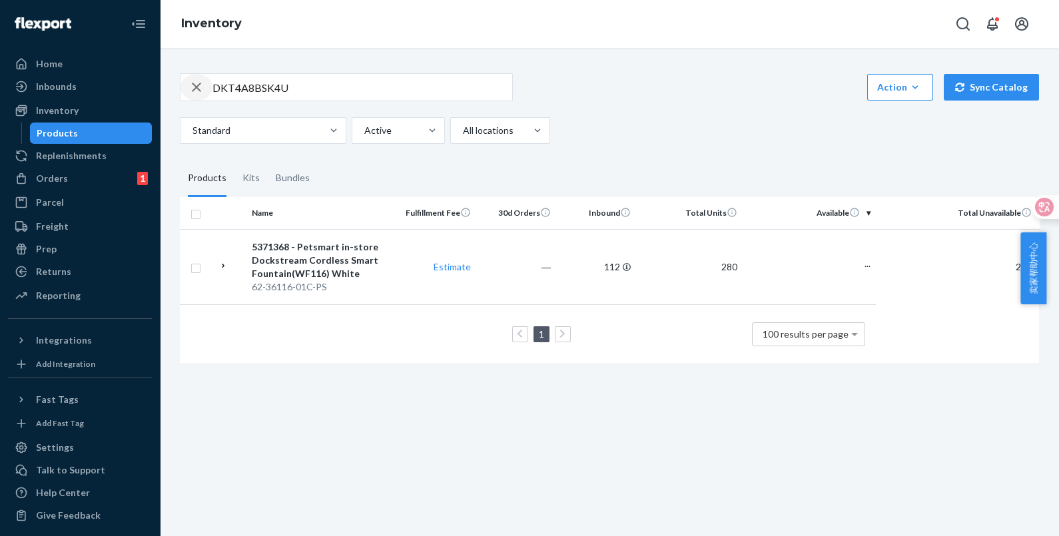
click at [196, 86] on icon "button" at bounding box center [196, 87] width 9 height 9
click at [273, 85] on input "text" at bounding box center [362, 87] width 300 height 27
paste input "DKT4A8BSK4U"
type input "DKT4A8BSK4U"
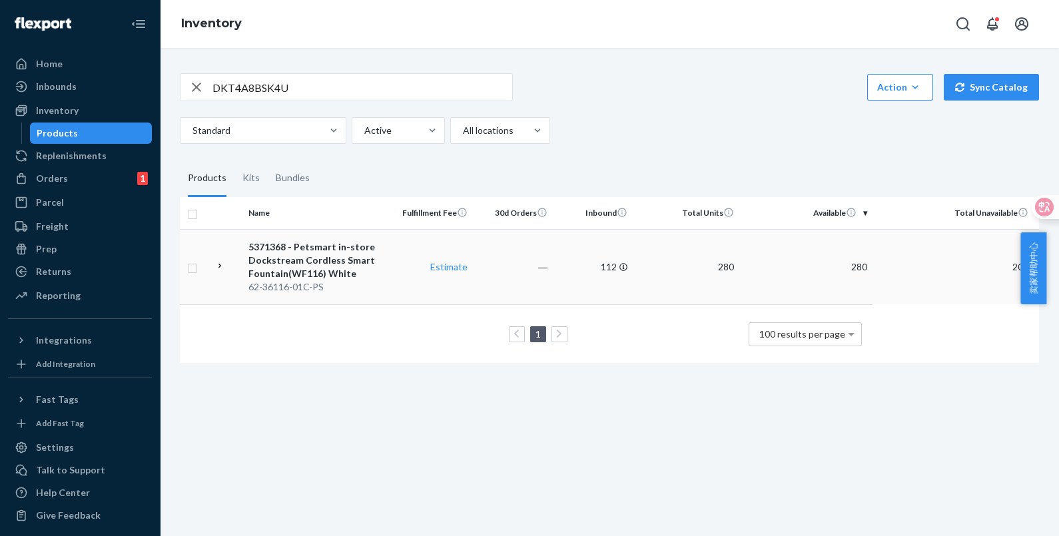
click at [307, 259] on div "5371368 - Petsmart in-store Dockstream Cordless Smart Fountain(WF116) White" at bounding box center [317, 260] width 139 height 40
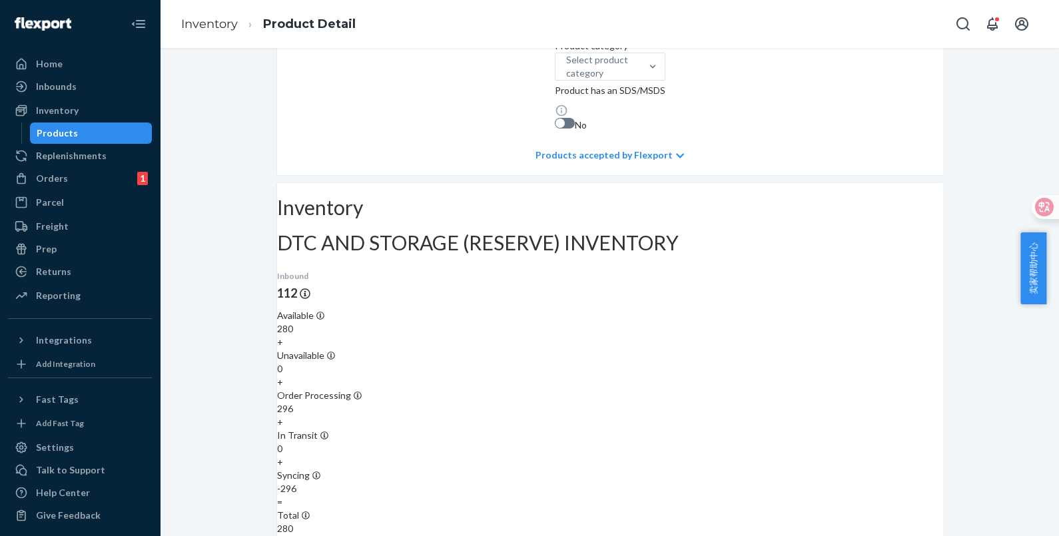
scroll to position [582, 0]
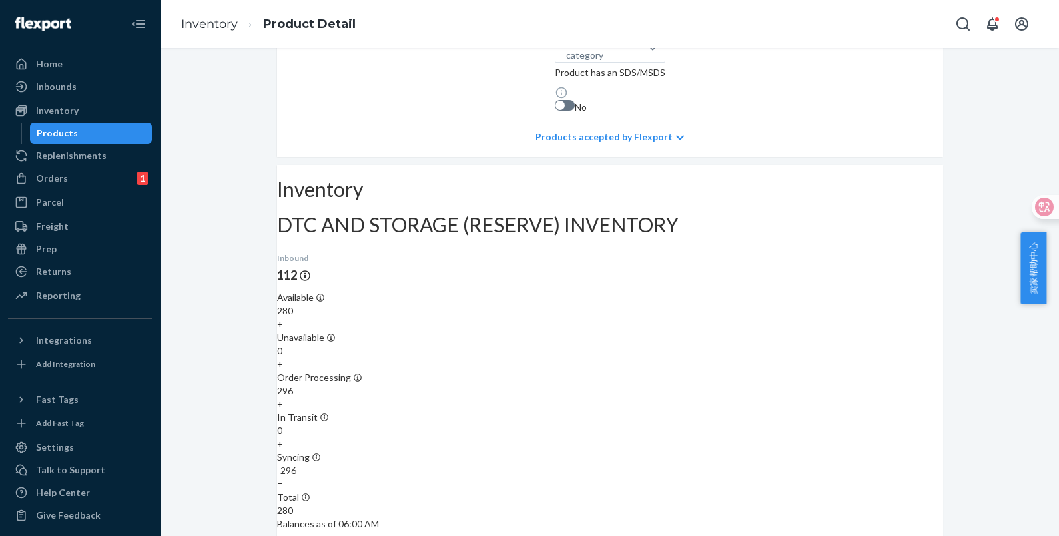
scroll to position [499, 0]
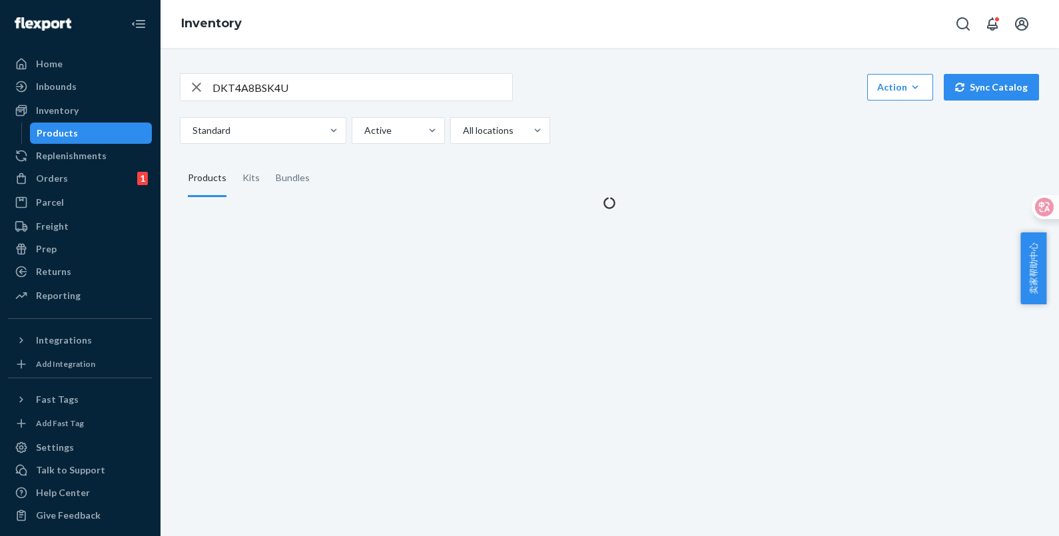
click at [80, 127] on div "Products" at bounding box center [91, 133] width 120 height 19
click at [80, 130] on div "Products" at bounding box center [91, 133] width 120 height 19
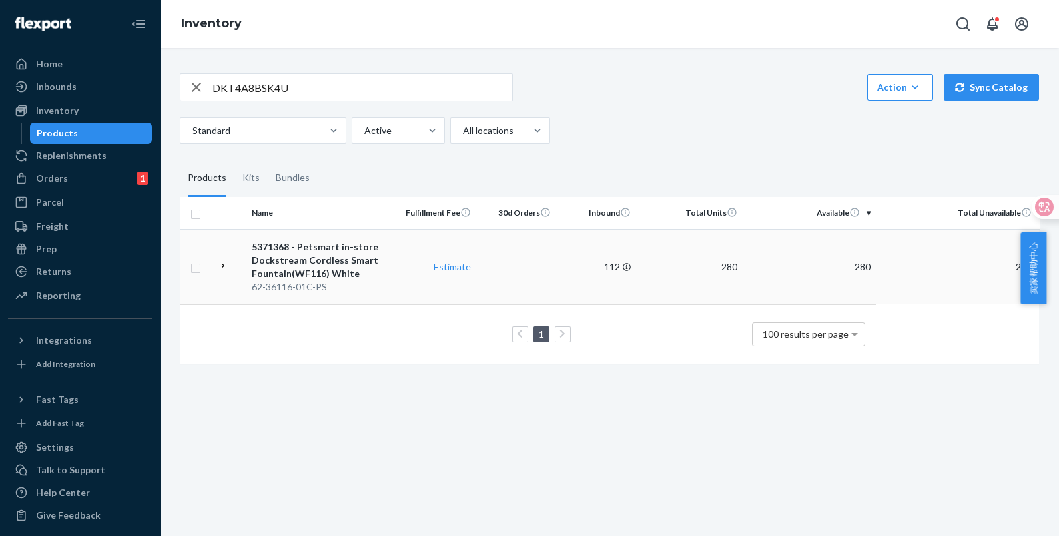
click at [335, 286] on div "62-36116-01C-PS" at bounding box center [321, 286] width 139 height 13
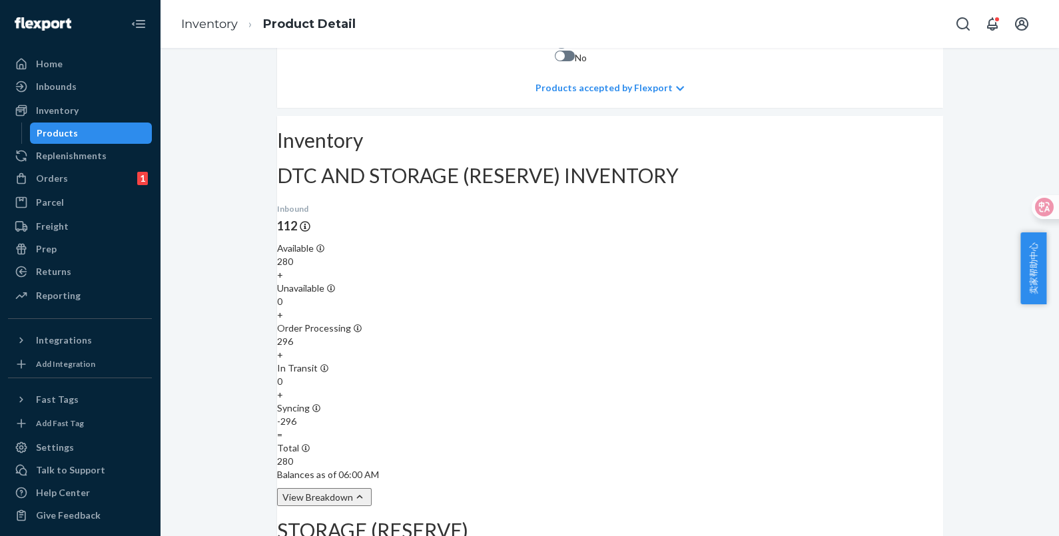
scroll to position [582, 0]
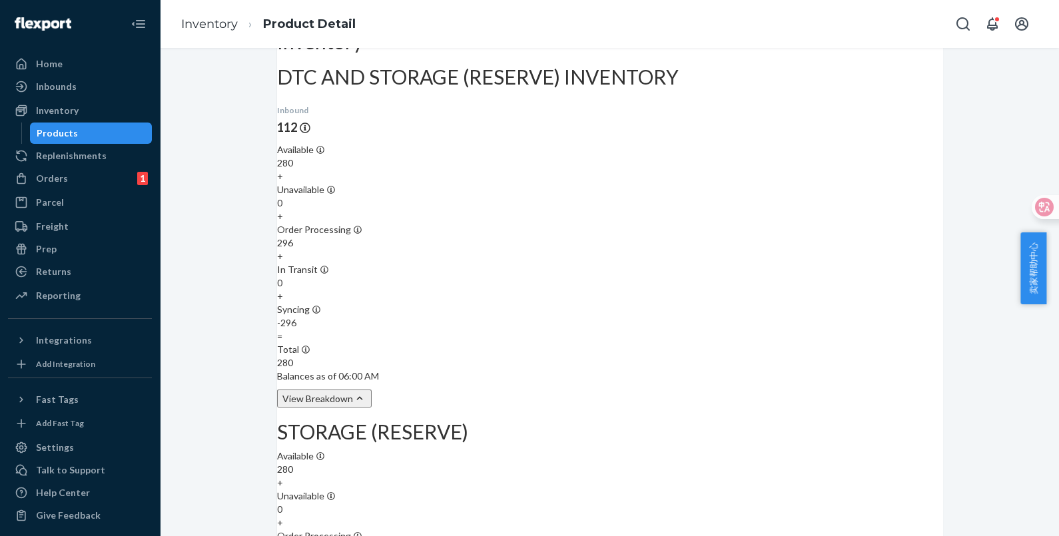
drag, startPoint x: 556, startPoint y: 286, endPoint x: 583, endPoint y: 286, distance: 26.6
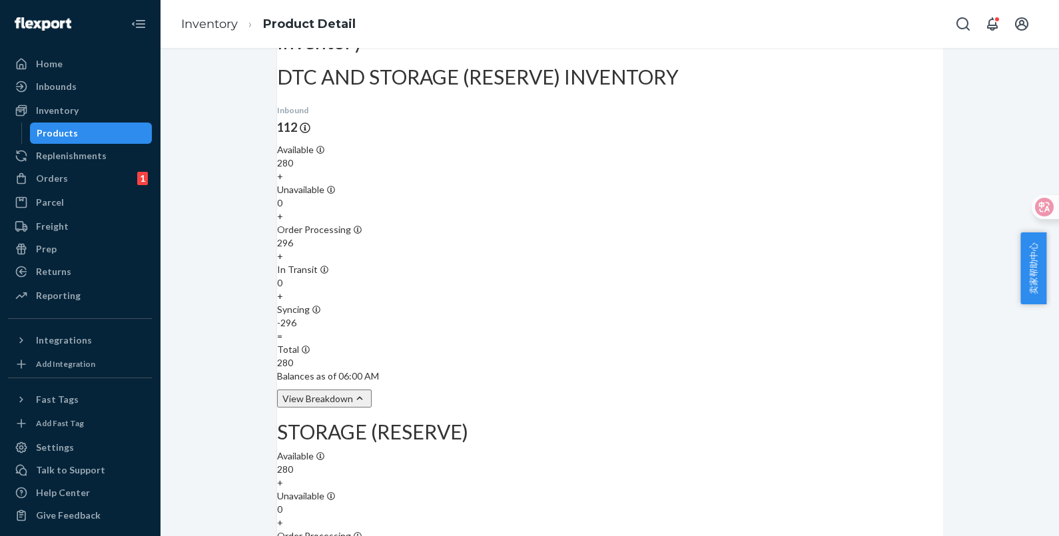
scroll to position [749, 0]
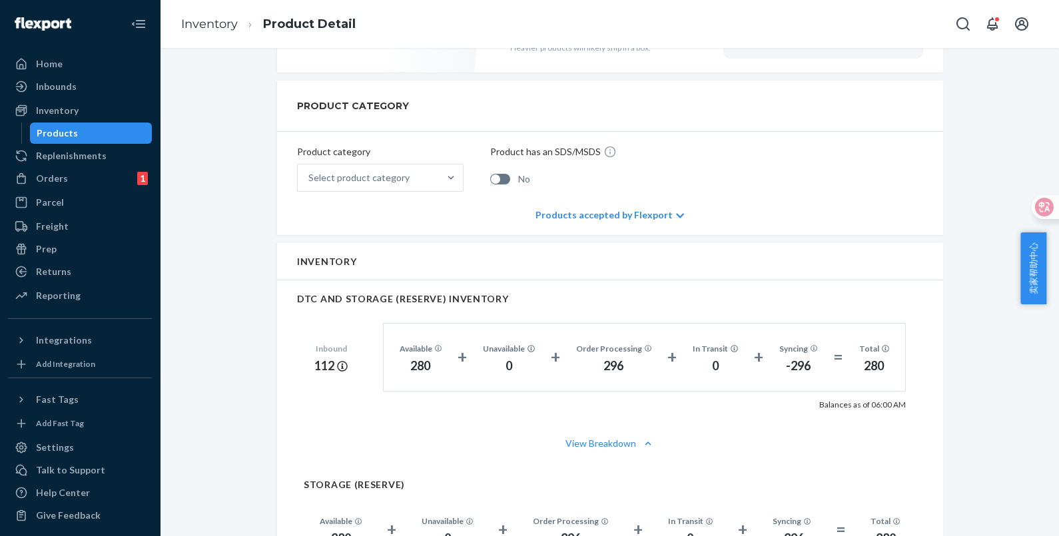
scroll to position [665, 0]
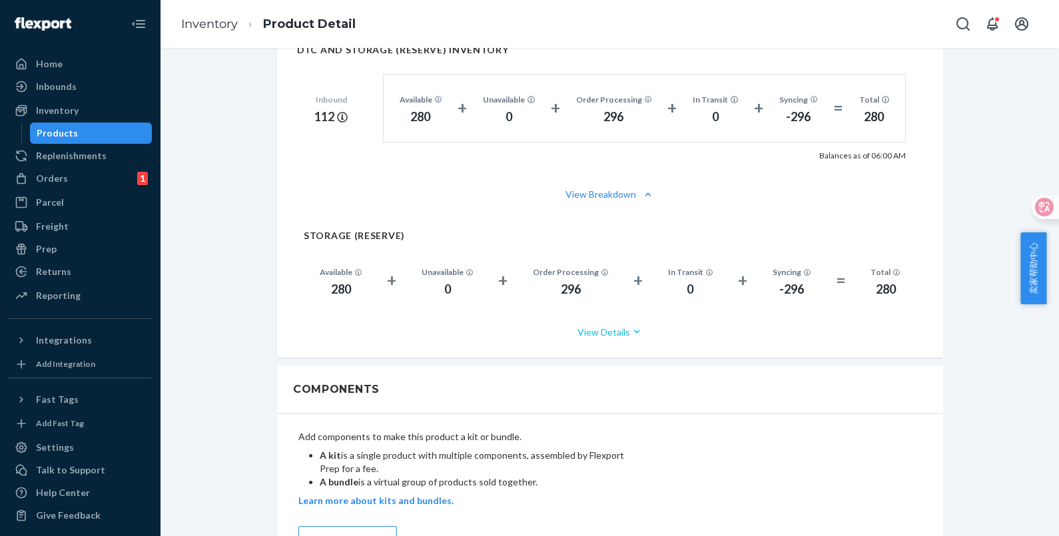
click at [620, 333] on button "View Details" at bounding box center [610, 331] width 613 height 35
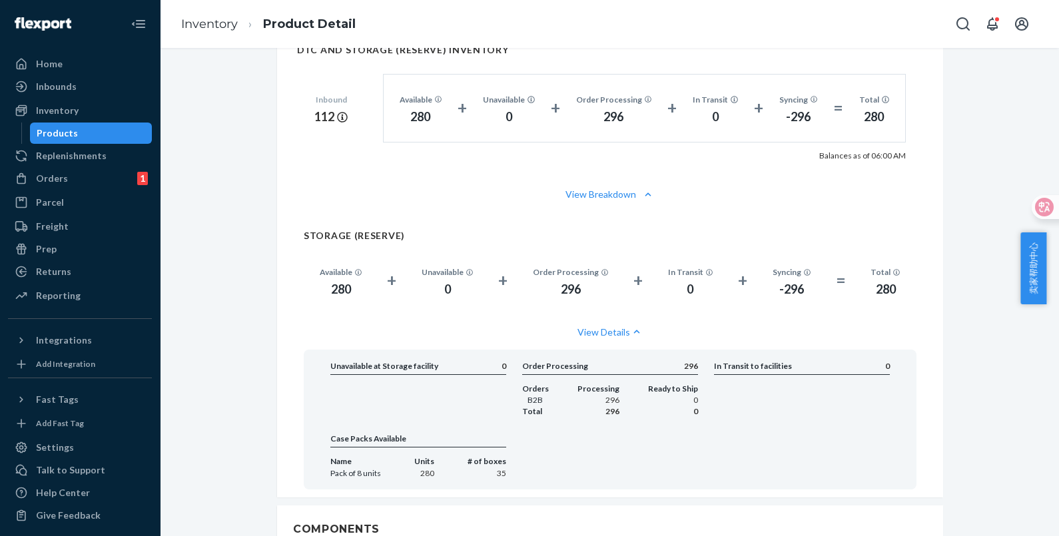
click at [776, 288] on div "-296" at bounding box center [791, 289] width 39 height 17
click at [559, 286] on div "296" at bounding box center [571, 289] width 76 height 17
click at [613, 203] on div "View Breakdown" at bounding box center [610, 194] width 666 height 40
click at [615, 195] on button "View Breakdown" at bounding box center [610, 194] width 626 height 13
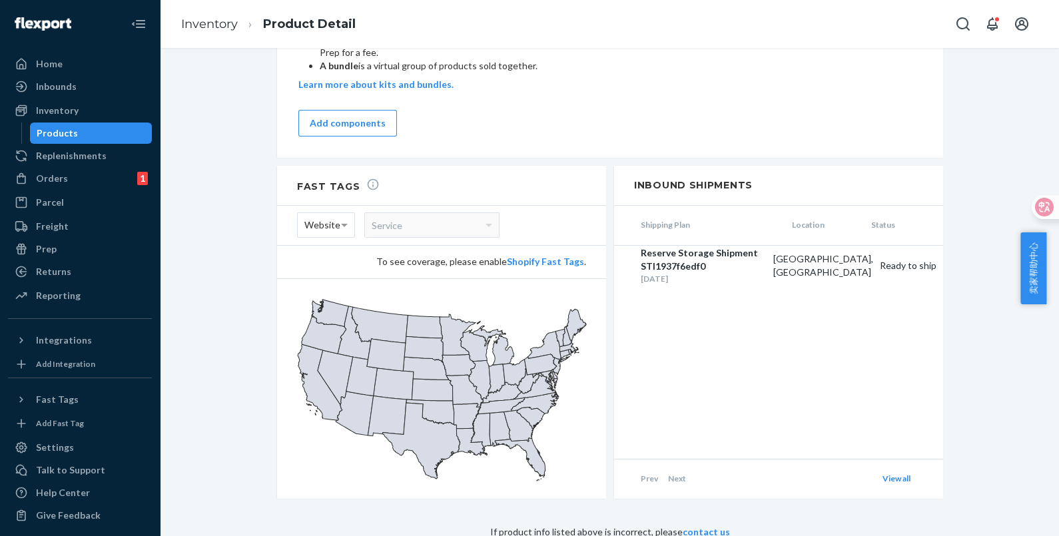
scroll to position [605, 0]
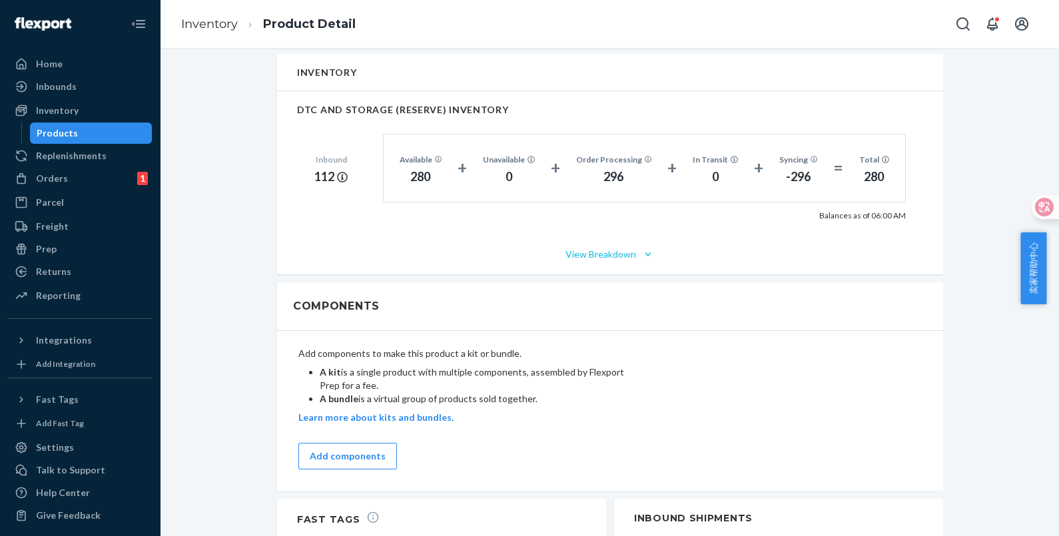
click at [641, 254] on icon "button" at bounding box center [647, 254] width 13 height 13
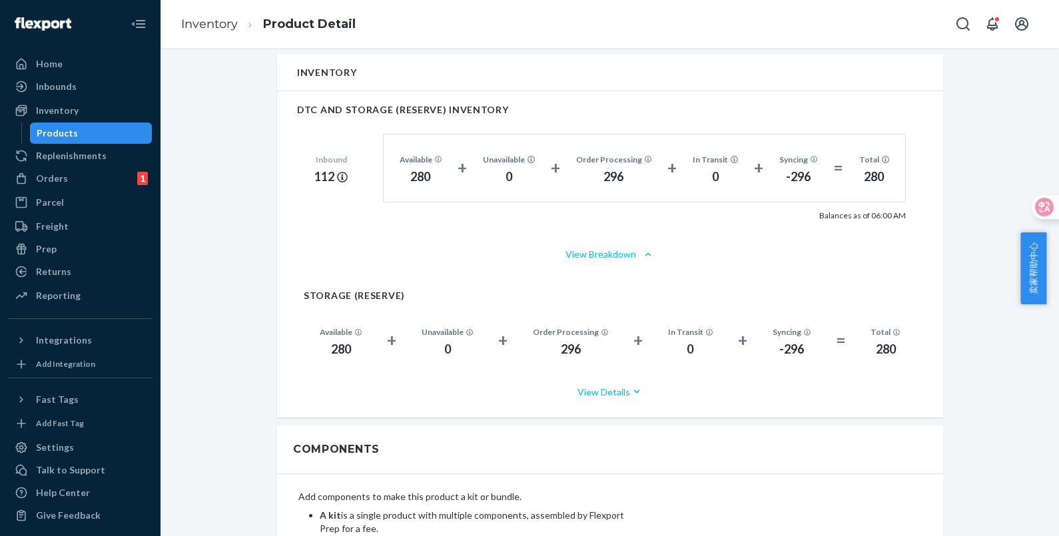
click at [633, 386] on icon "button" at bounding box center [636, 391] width 13 height 13
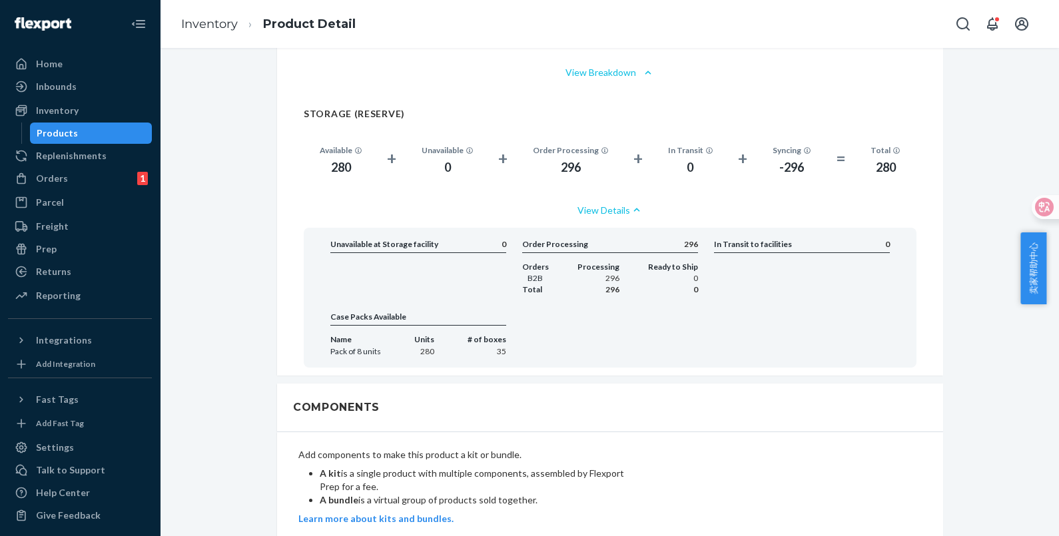
scroll to position [772, 0]
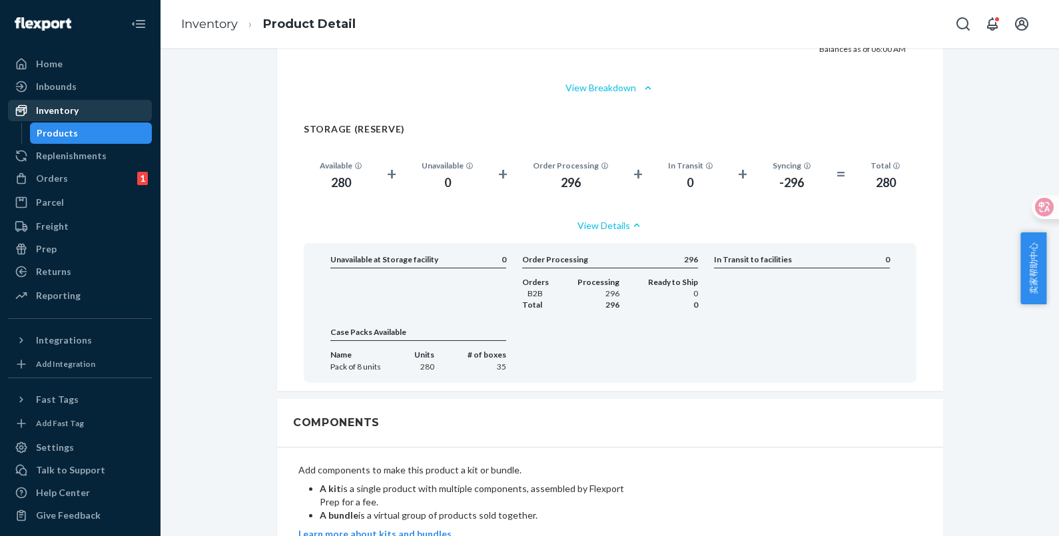
drag, startPoint x: 72, startPoint y: 106, endPoint x: 77, endPoint y: 115, distance: 9.8
click at [72, 106] on div "Inventory" at bounding box center [57, 110] width 43 height 13
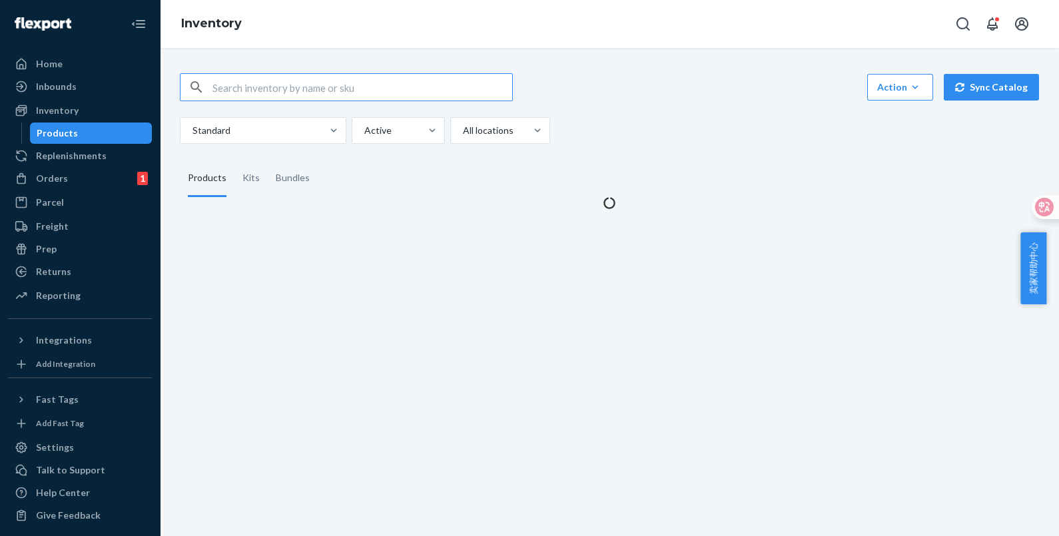
click at [71, 131] on div "Products" at bounding box center [57, 133] width 41 height 13
click at [311, 88] on input "text" at bounding box center [362, 87] width 300 height 27
paste input "DYLWNY2S2KB"
type input "DYLWNY2S2KB"
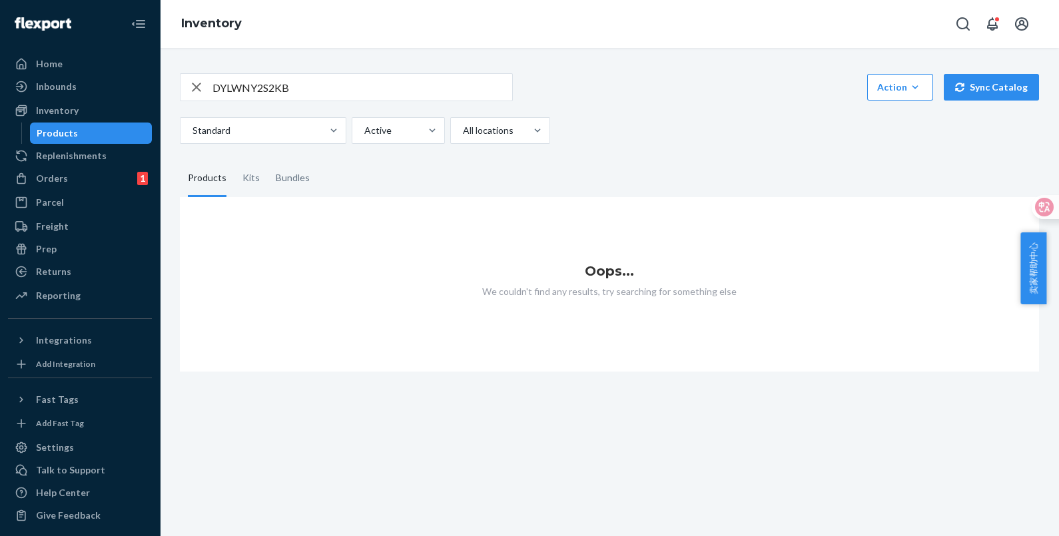
click at [314, 83] on input "DYLWNY2S2KB" at bounding box center [362, 87] width 300 height 27
click at [198, 84] on icon "button" at bounding box center [196, 87] width 16 height 27
click at [271, 87] on input "text" at bounding box center [362, 87] width 300 height 27
paste input "DYLWNY2S2KB"
drag, startPoint x: 160, startPoint y: 83, endPoint x: 67, endPoint y: 80, distance: 94.0
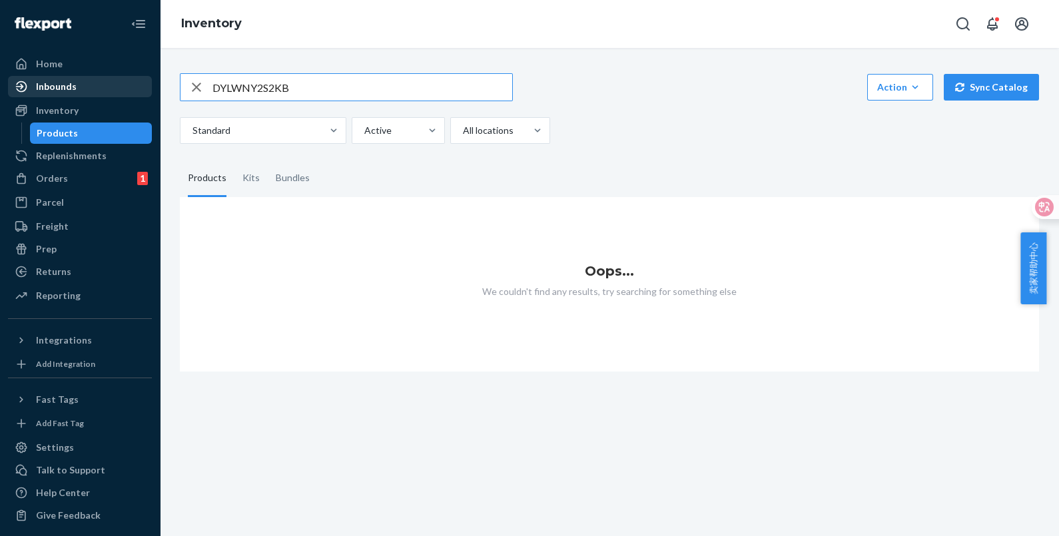
click at [71, 79] on div "Home Inbounds Shipping Plans Problems Inventory Products Replenishments Orders …" at bounding box center [529, 268] width 1059 height 536
paste input "62-36116-01C"
type input "62-36116-01C"
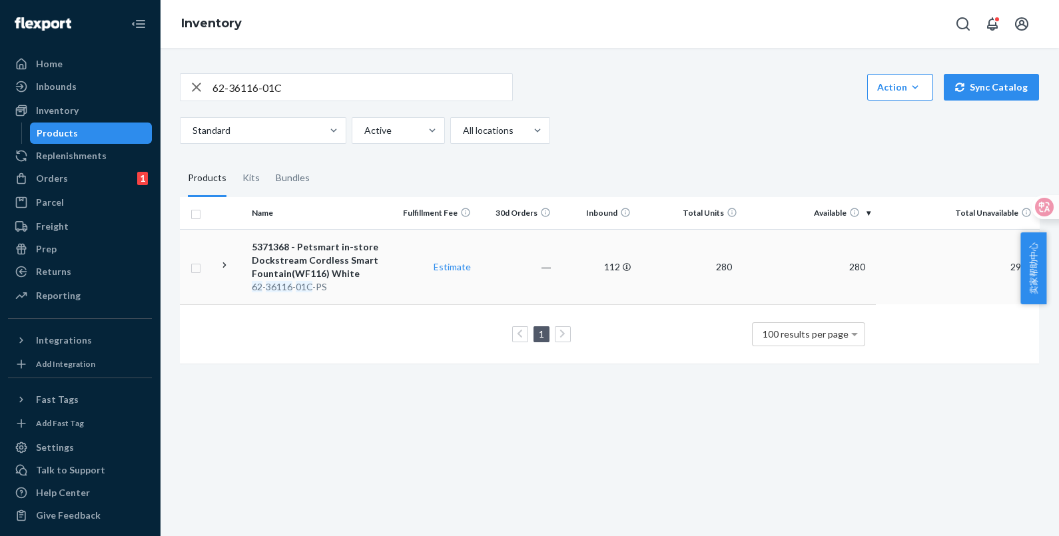
click at [371, 276] on div "5371368 - Petsmart in-store Dockstream Cordless Smart Fountain(WF116) White" at bounding box center [321, 260] width 139 height 40
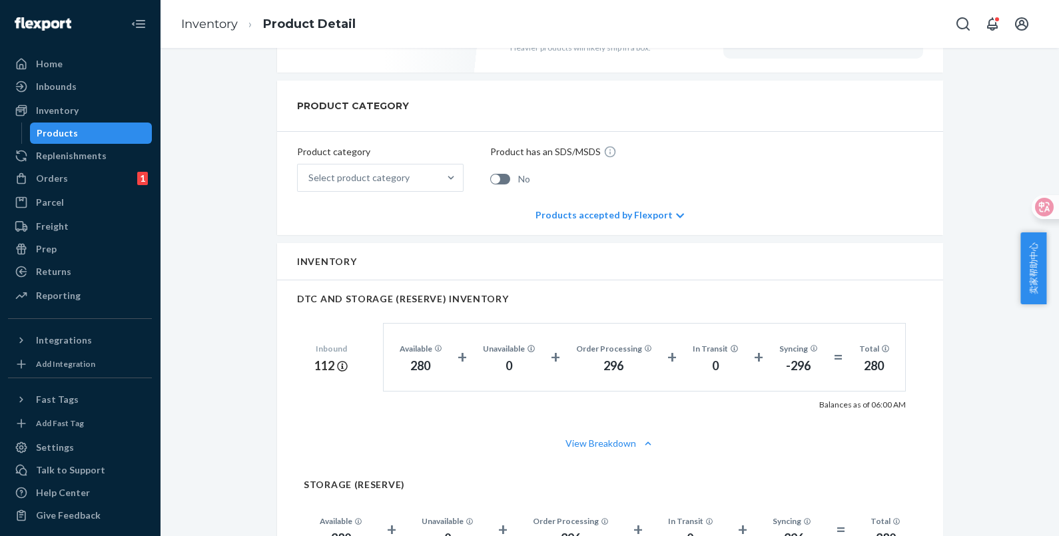
scroll to position [582, 0]
